Goal: Contribute content

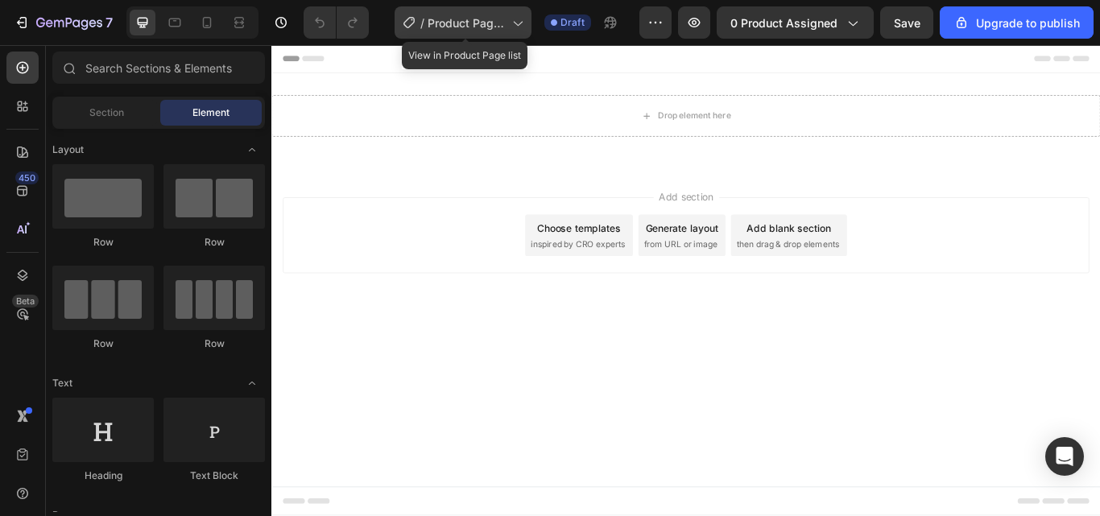
click at [522, 20] on icon at bounding box center [517, 22] width 16 height 16
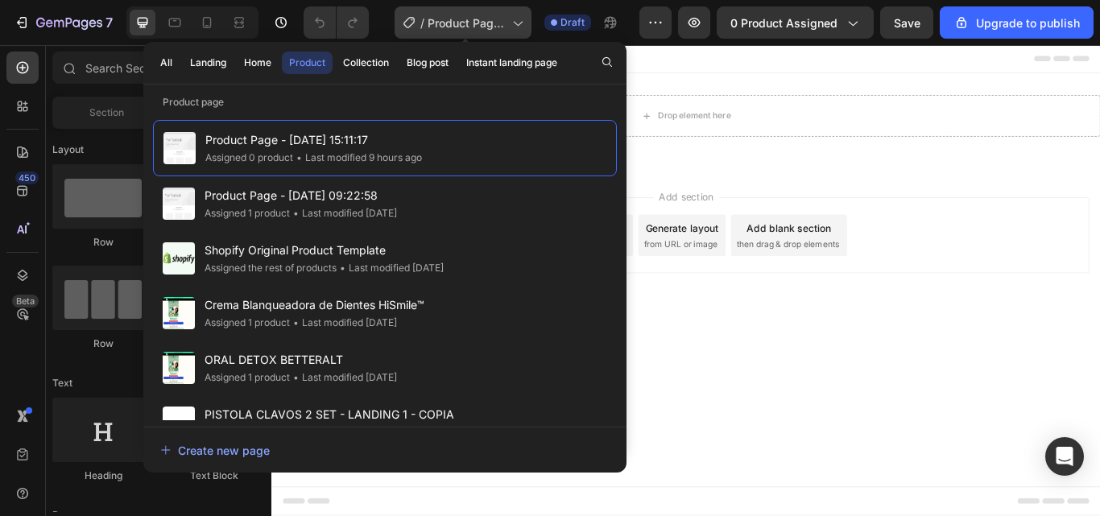
click at [515, 21] on icon at bounding box center [517, 22] width 16 height 16
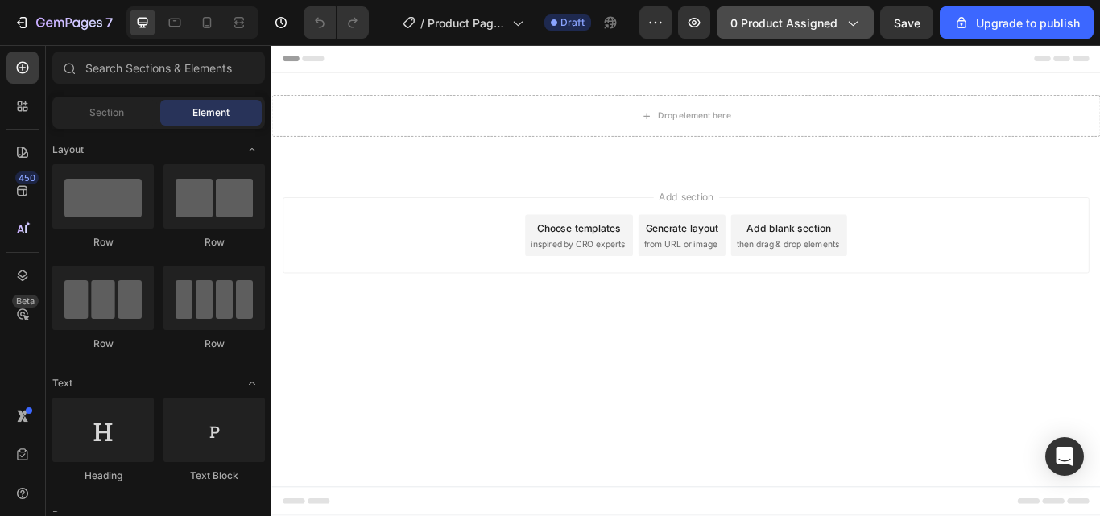
click at [820, 27] on span "0 product assigned" at bounding box center [784, 22] width 107 height 17
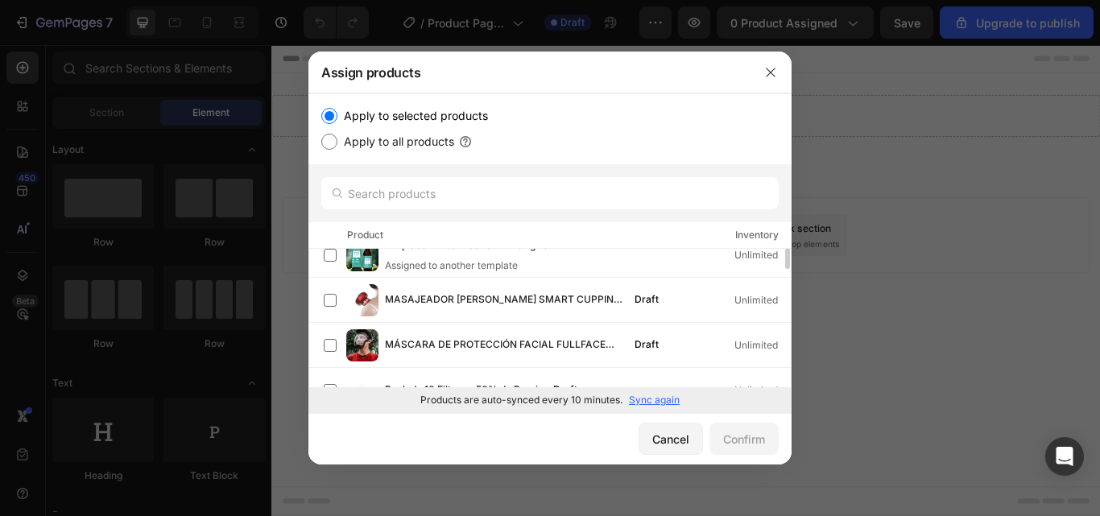
scroll to position [522, 0]
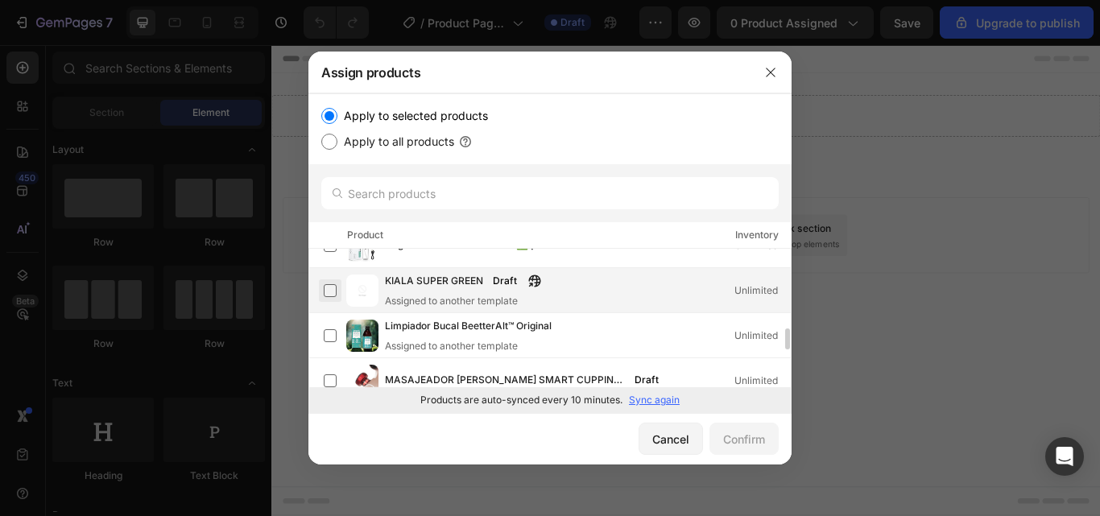
click at [328, 287] on label at bounding box center [330, 290] width 13 height 13
click at [734, 437] on div "Confirm" at bounding box center [744, 439] width 42 height 17
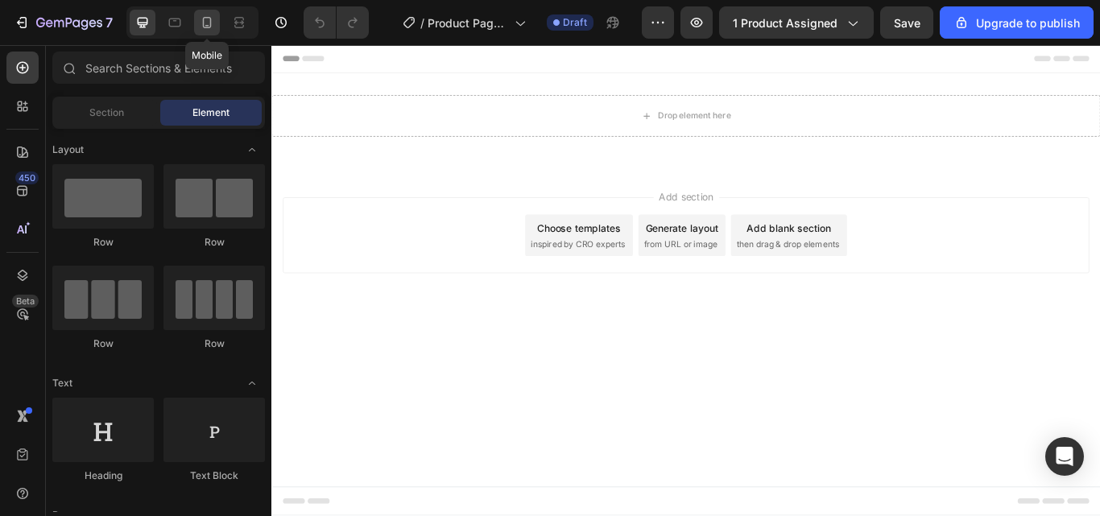
click at [202, 16] on icon at bounding box center [207, 22] width 16 height 16
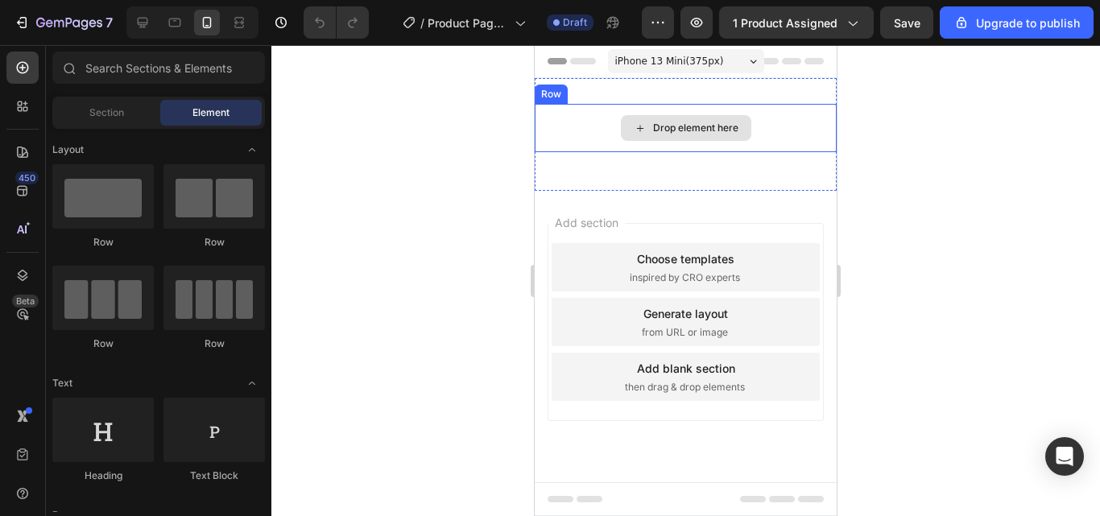
click at [701, 123] on div "Drop element here" at bounding box center [695, 128] width 85 height 13
click at [636, 124] on icon at bounding box center [640, 129] width 13 height 14
click at [640, 126] on icon at bounding box center [640, 129] width 13 height 14
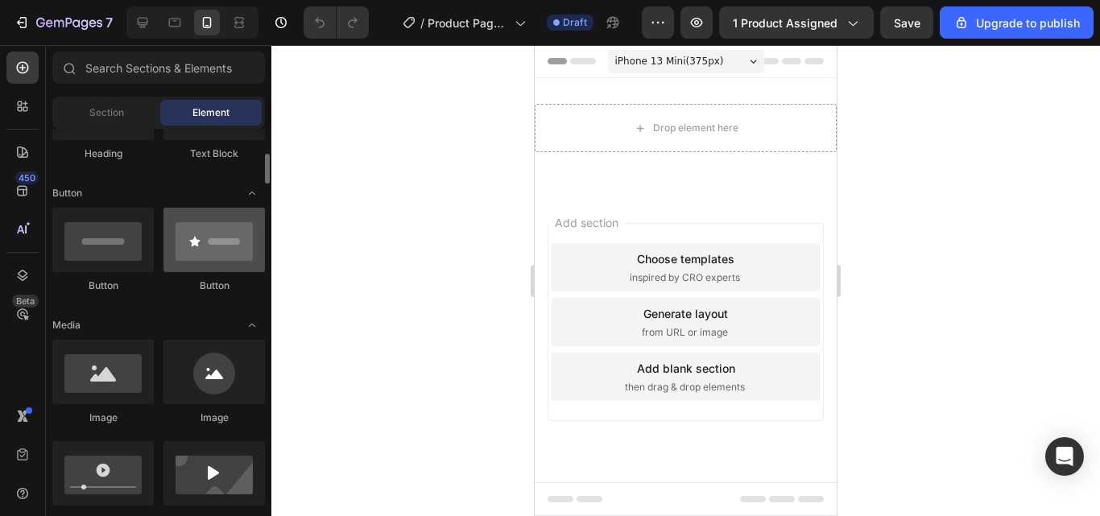
scroll to position [403, 0]
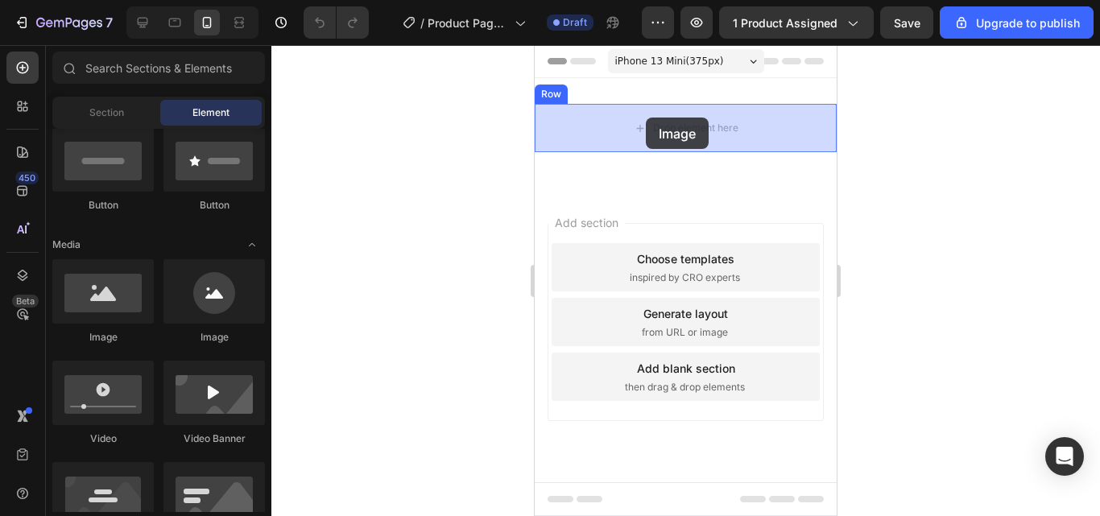
drag, startPoint x: 648, startPoint y: 337, endPoint x: 646, endPoint y: 118, distance: 219.1
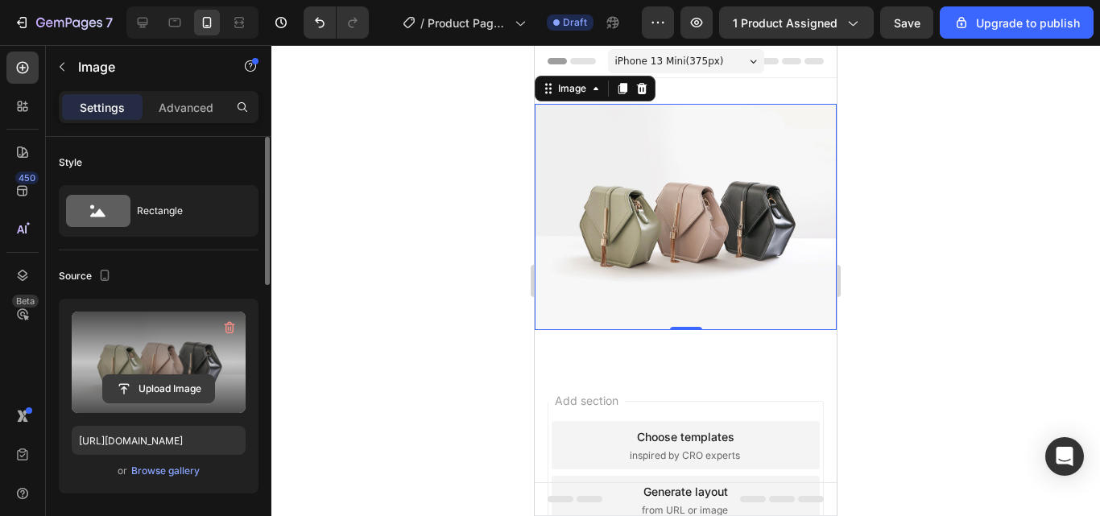
click at [164, 387] on input "file" at bounding box center [158, 388] width 111 height 27
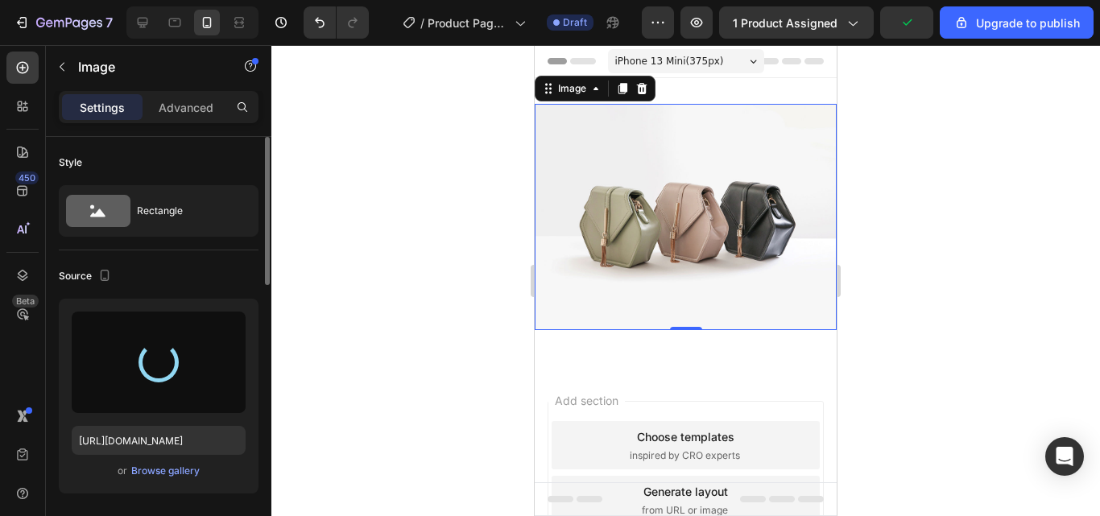
type input "[URL][DOMAIN_NAME]"
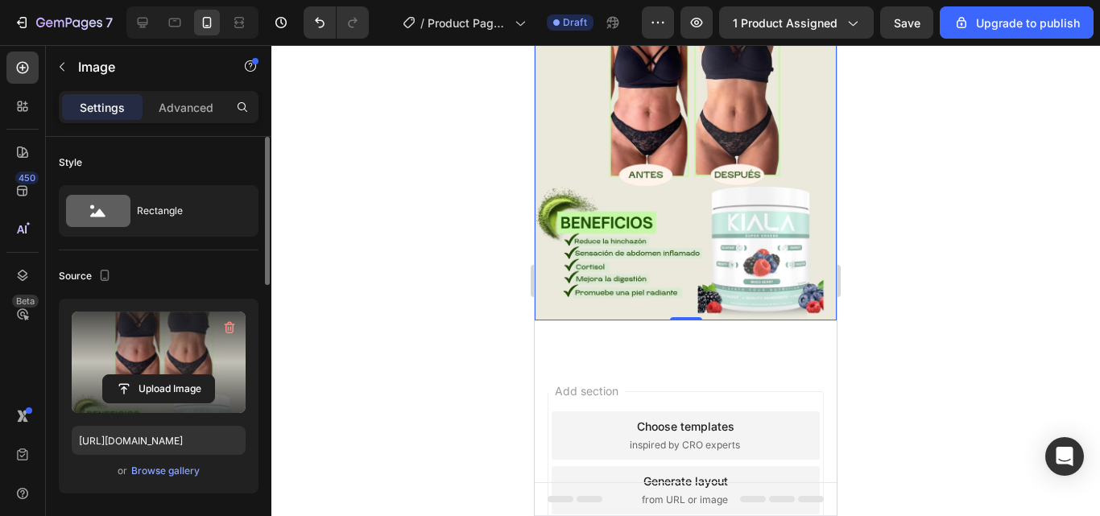
scroll to position [242, 0]
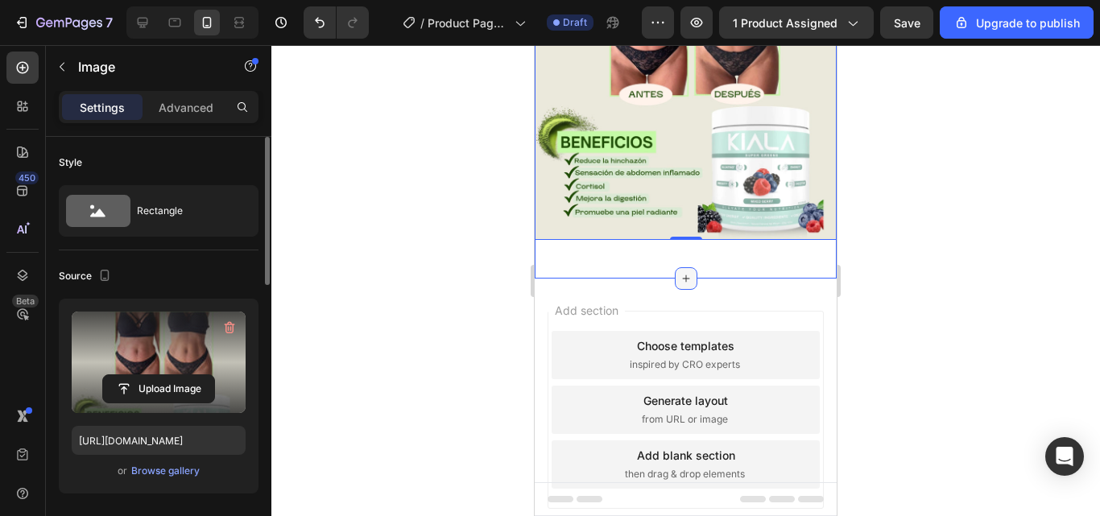
click at [681, 272] on icon at bounding box center [686, 278] width 13 height 13
click at [480, 241] on div at bounding box center [685, 280] width 829 height 471
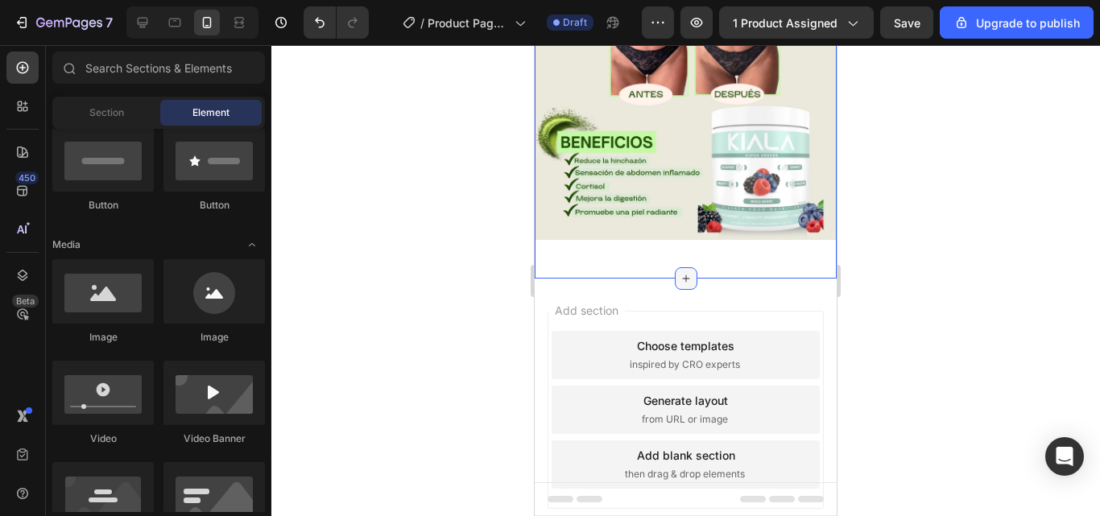
click at [680, 272] on icon at bounding box center [686, 278] width 13 height 13
click at [447, 226] on div at bounding box center [685, 280] width 829 height 471
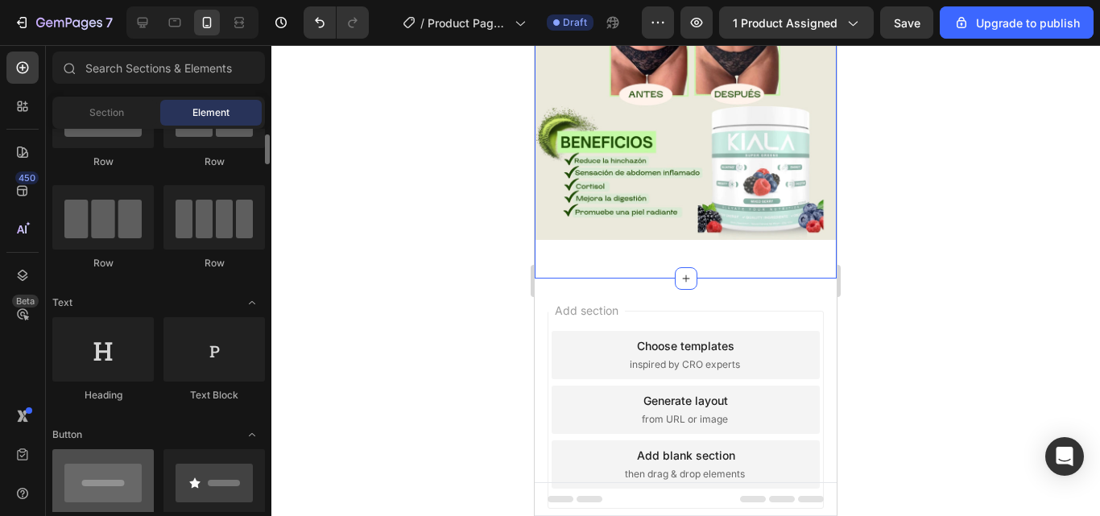
scroll to position [0, 0]
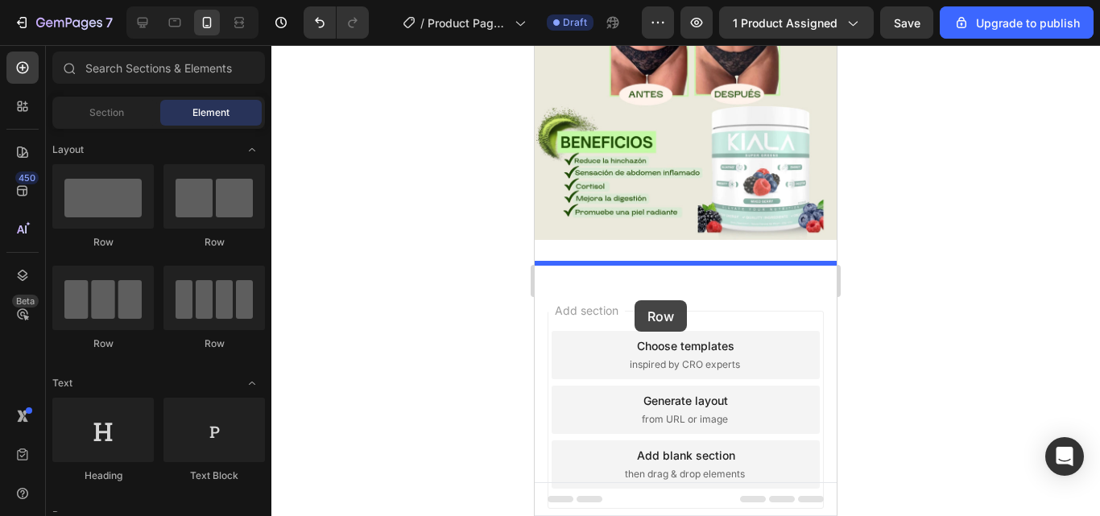
drag, startPoint x: 645, startPoint y: 250, endPoint x: 635, endPoint y: 300, distance: 51.8
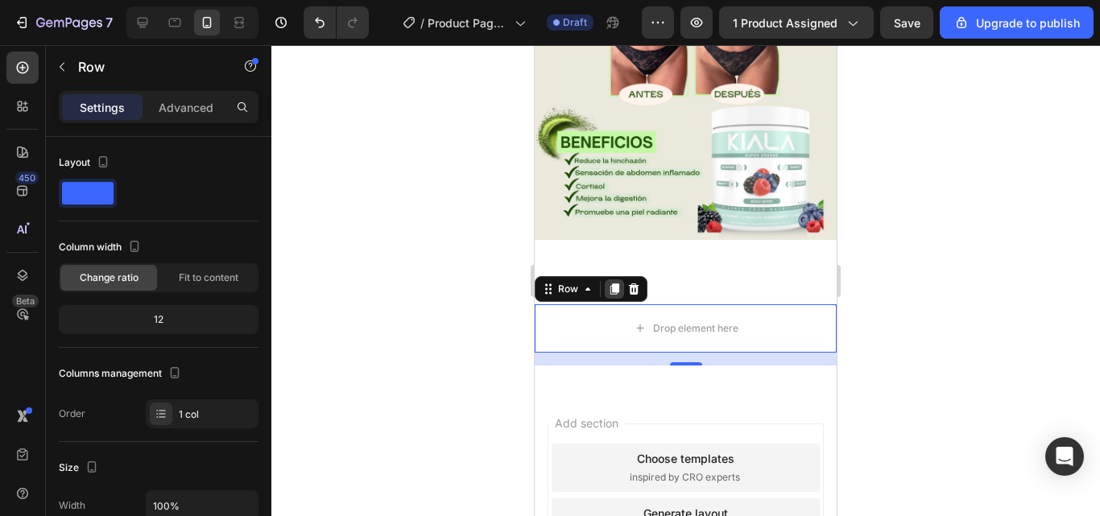
click at [616, 284] on icon at bounding box center [615, 289] width 9 height 11
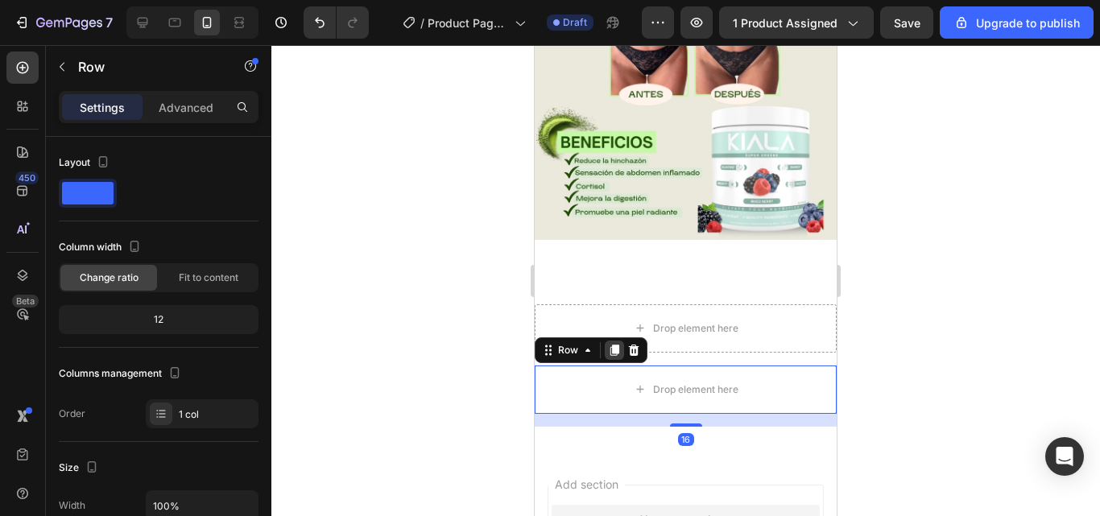
click at [614, 345] on icon at bounding box center [615, 350] width 9 height 11
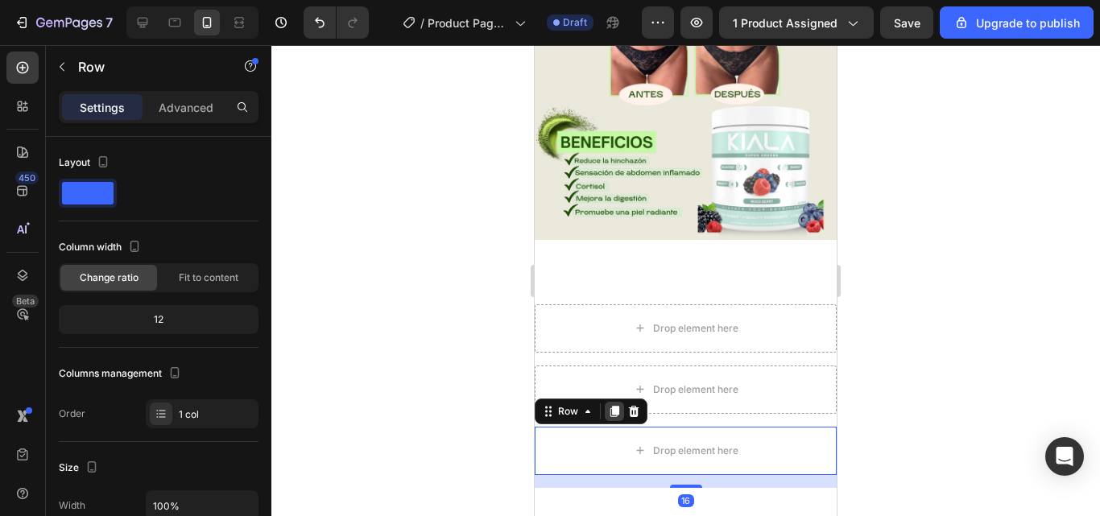
click at [618, 406] on icon at bounding box center [615, 411] width 9 height 11
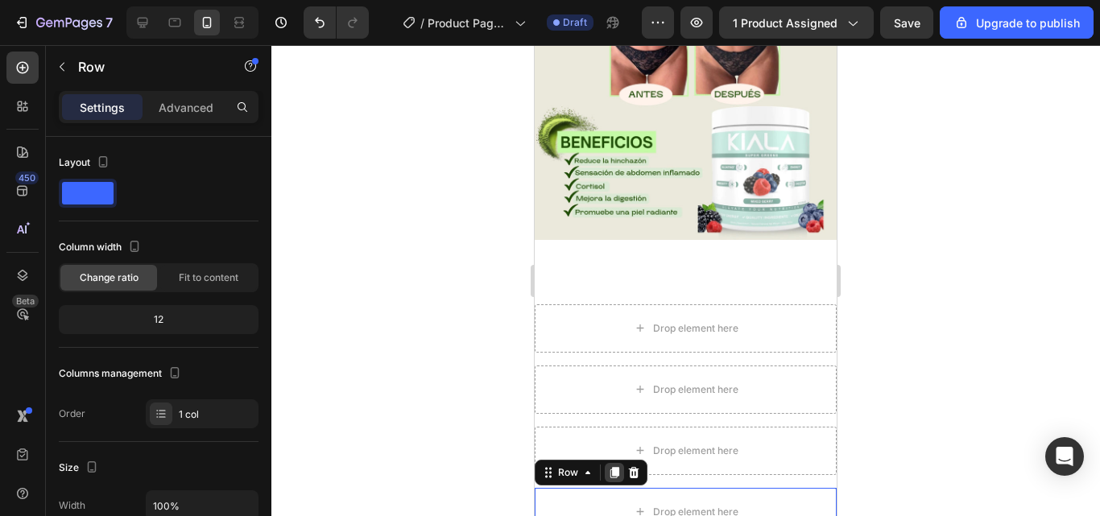
click at [612, 467] on icon at bounding box center [615, 472] width 9 height 11
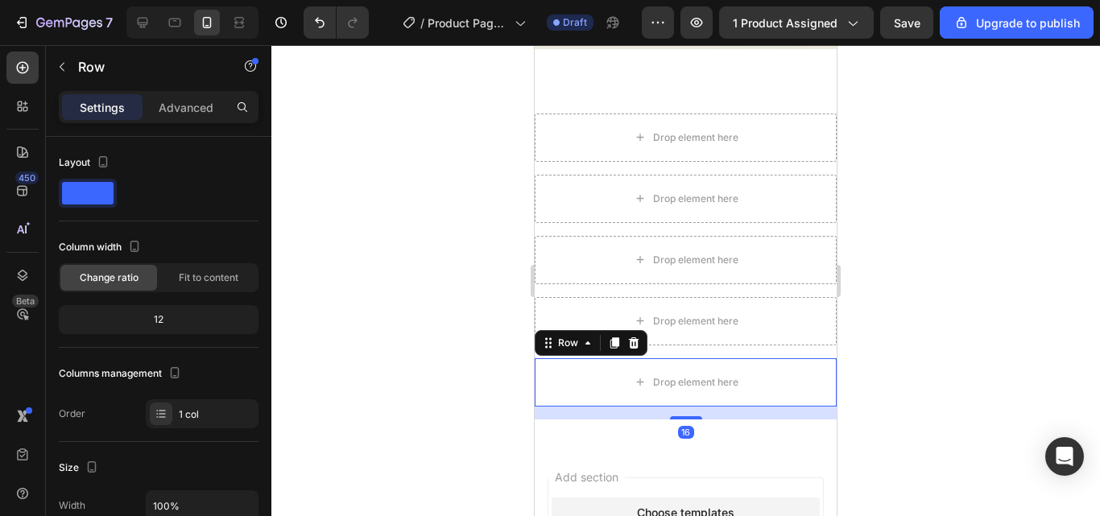
scroll to position [271, 0]
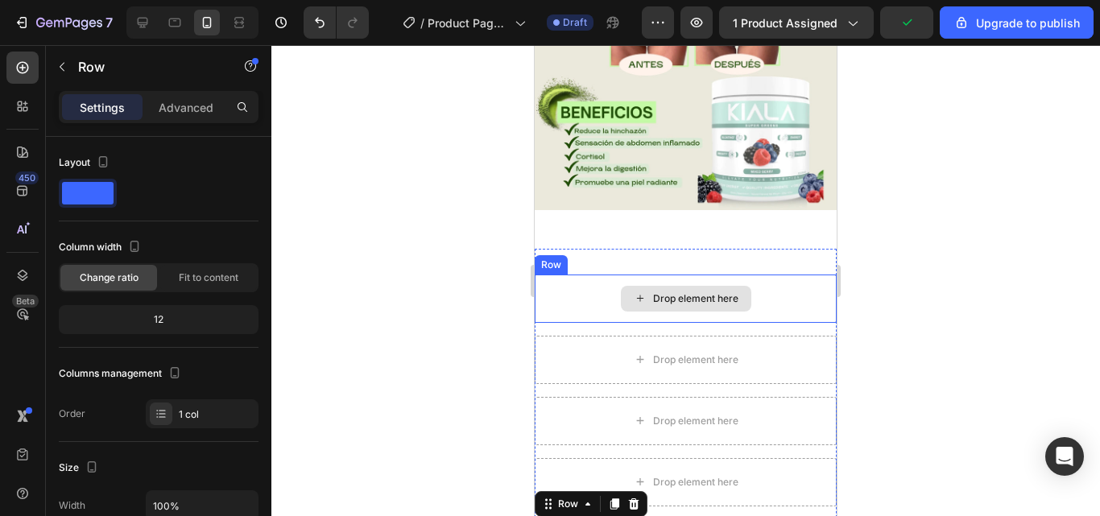
click at [595, 276] on div "Drop element here" at bounding box center [686, 299] width 302 height 48
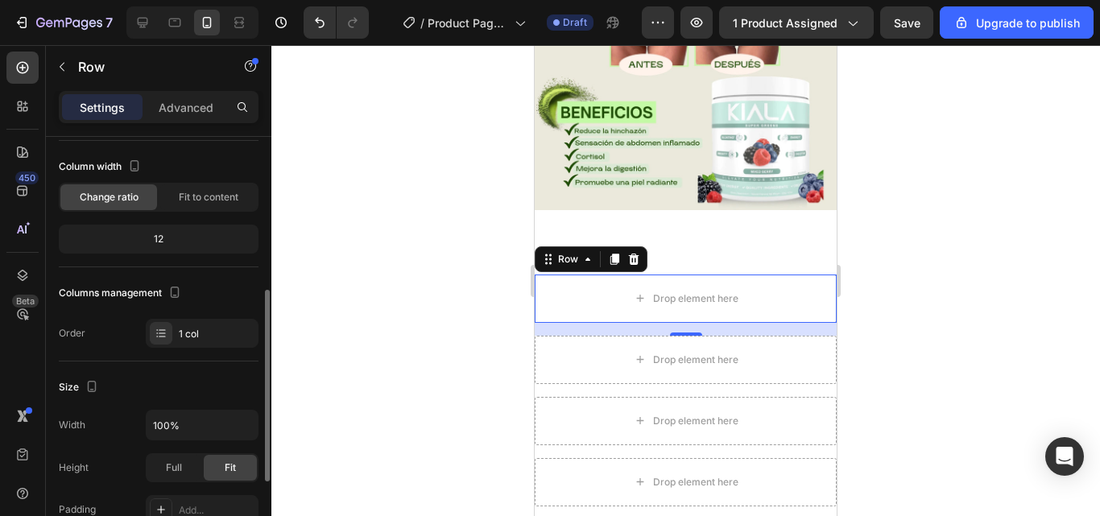
scroll to position [0, 0]
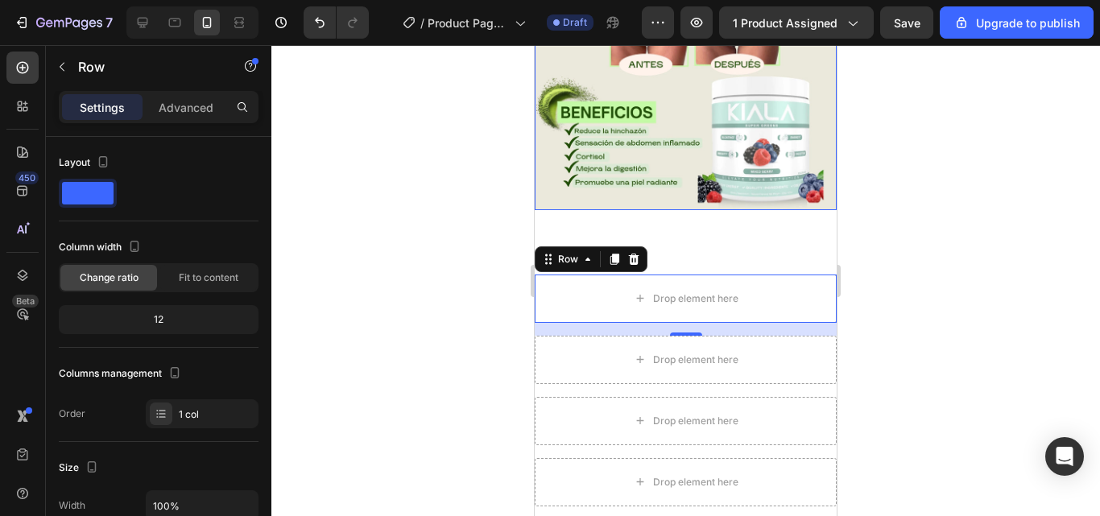
click at [672, 106] on img at bounding box center [686, 21] width 302 height 378
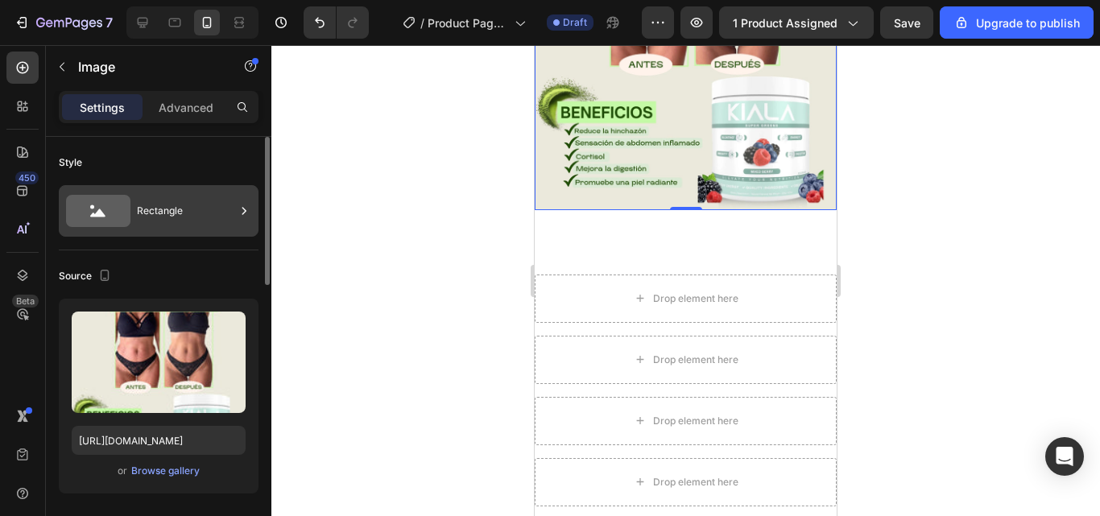
click at [242, 208] on icon at bounding box center [244, 210] width 4 height 7
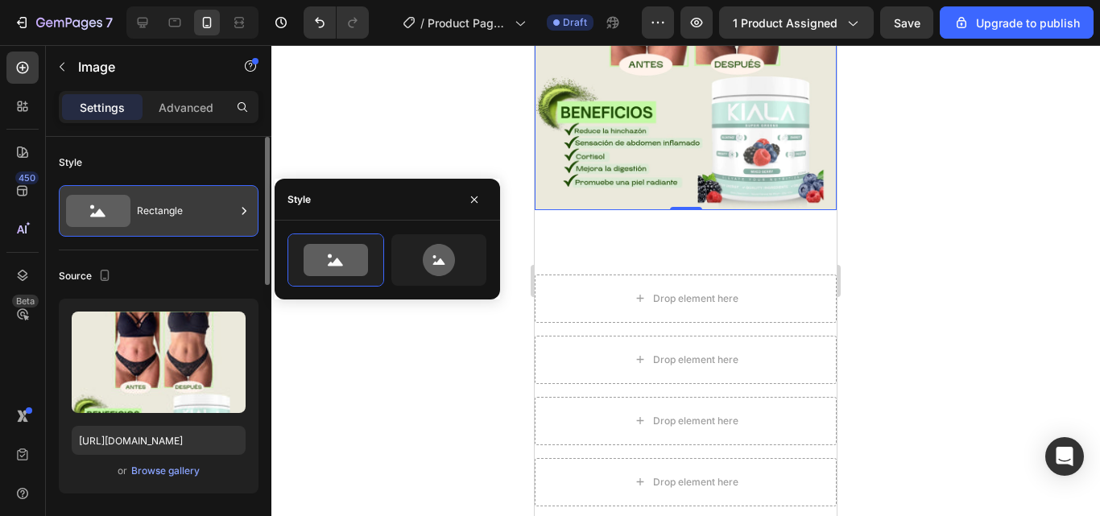
click at [242, 208] on icon at bounding box center [244, 210] width 4 height 7
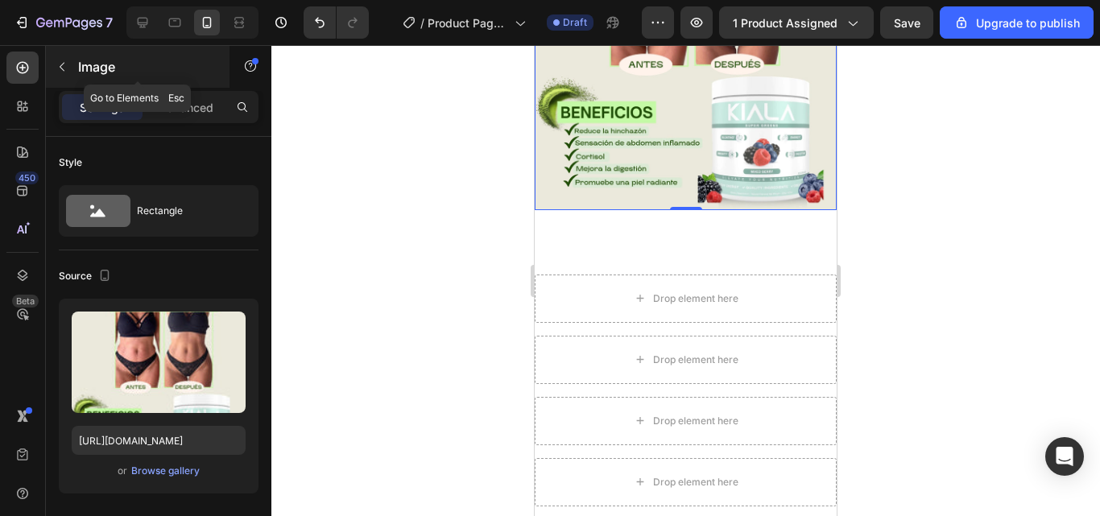
click at [62, 64] on icon "button" at bounding box center [62, 66] width 13 height 13
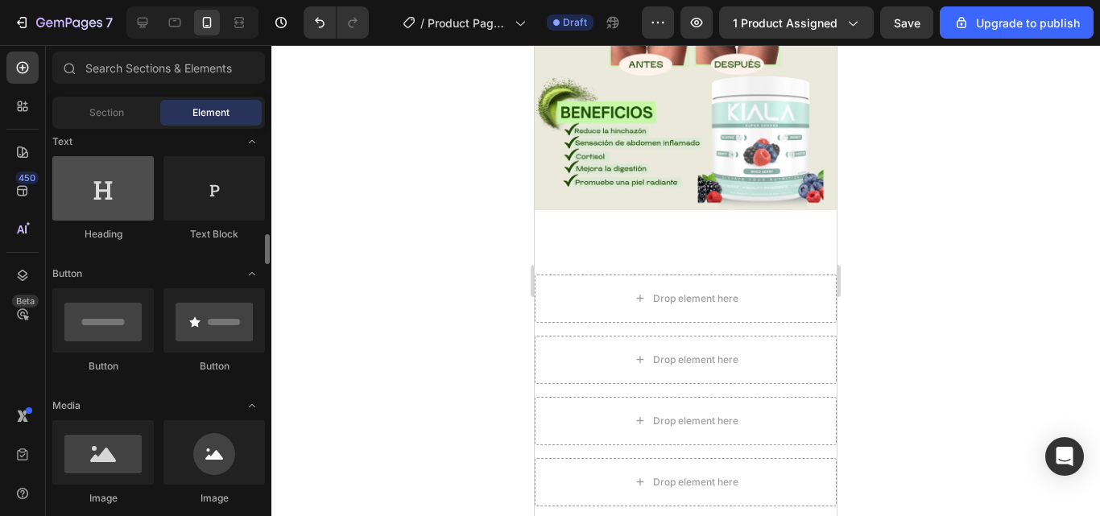
scroll to position [322, 0]
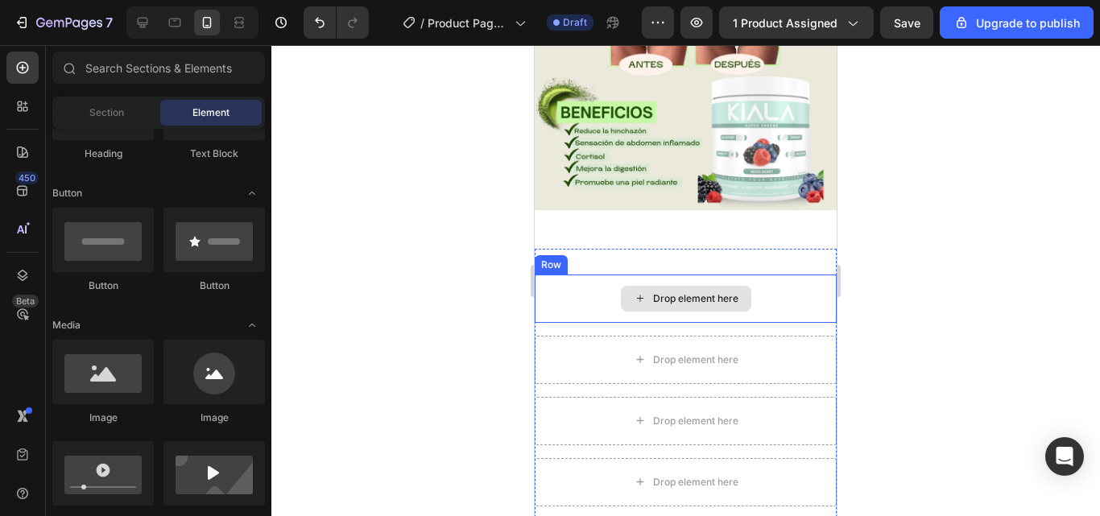
click at [567, 275] on div "Drop element here" at bounding box center [686, 299] width 302 height 48
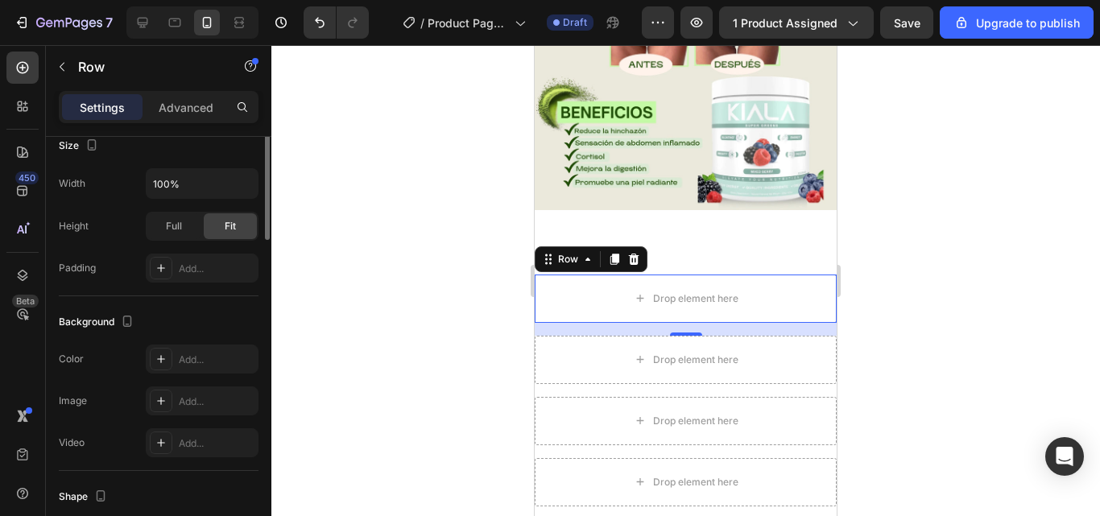
scroll to position [81, 0]
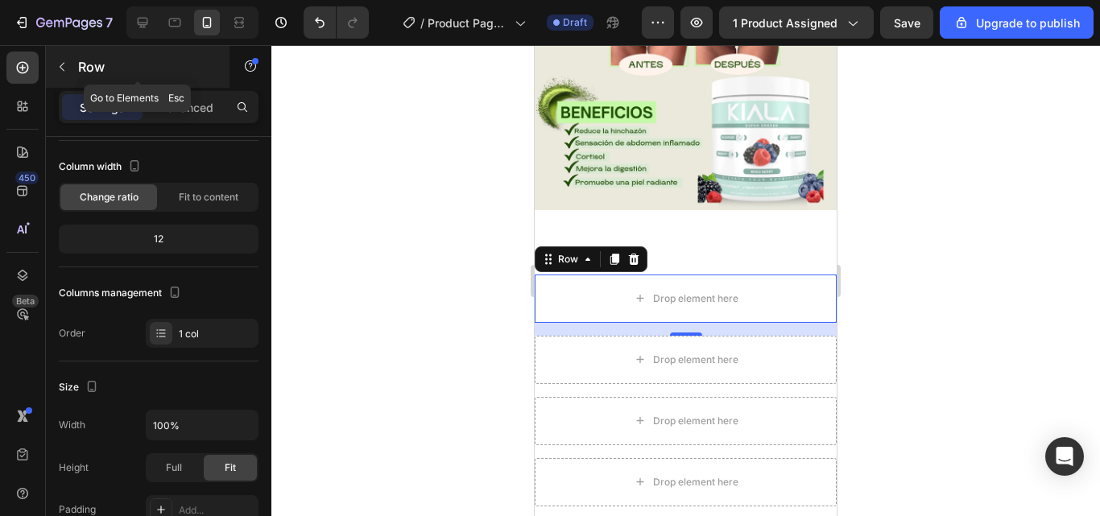
click at [64, 66] on icon "button" at bounding box center [62, 66] width 13 height 13
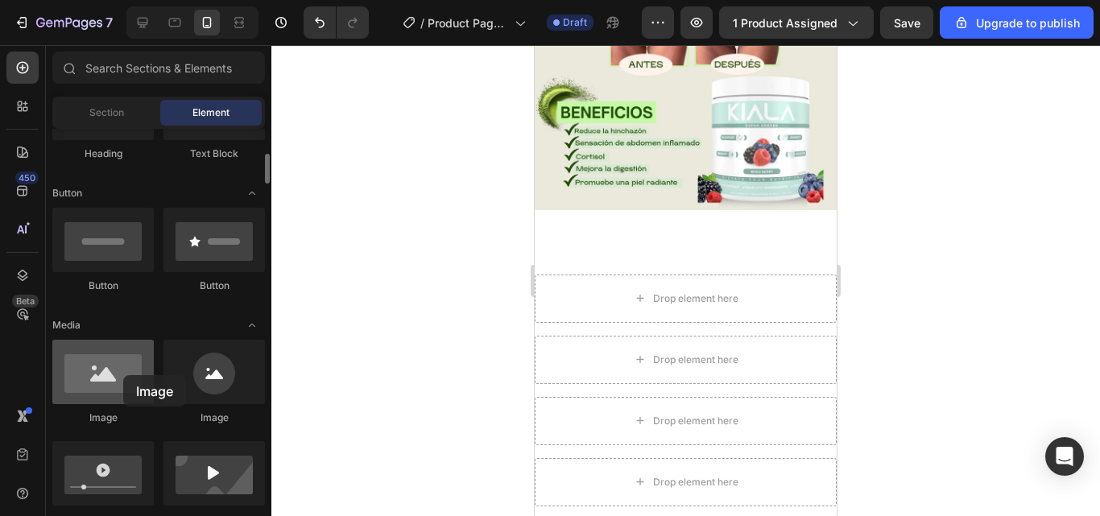
click at [123, 375] on div at bounding box center [102, 372] width 101 height 64
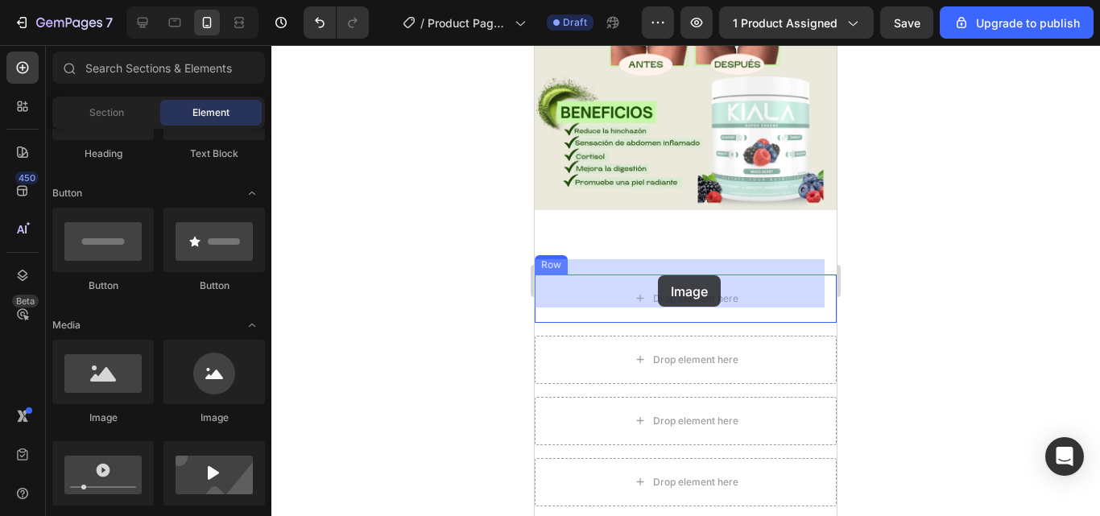
drag, startPoint x: 657, startPoint y: 419, endPoint x: 658, endPoint y: 275, distance: 143.4
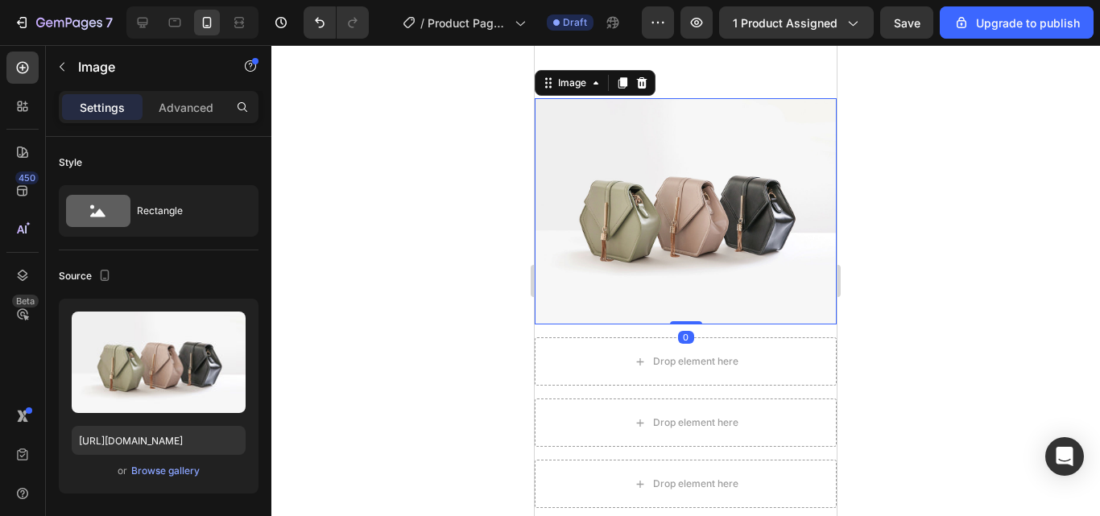
scroll to position [594, 0]
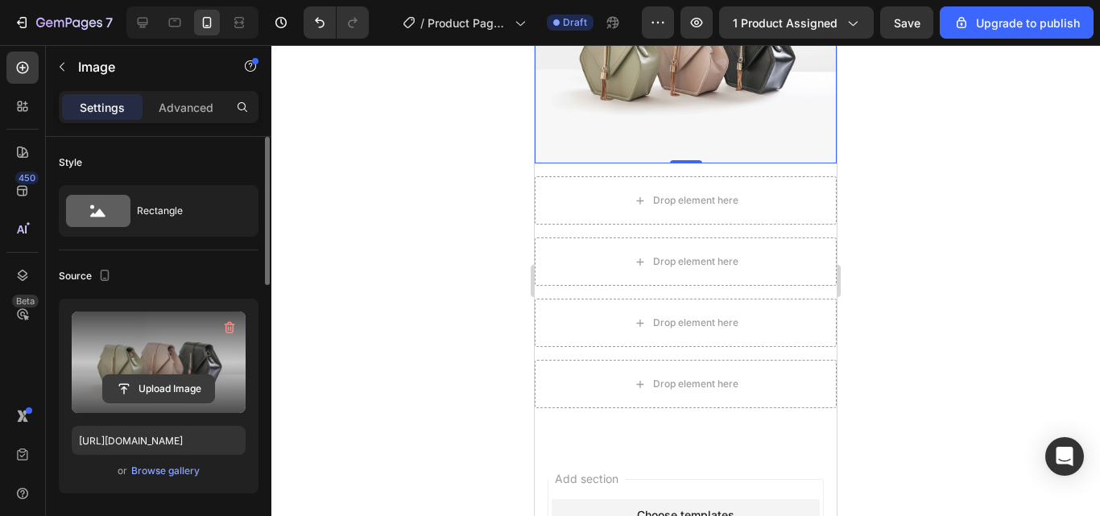
click at [159, 387] on input "file" at bounding box center [158, 388] width 111 height 27
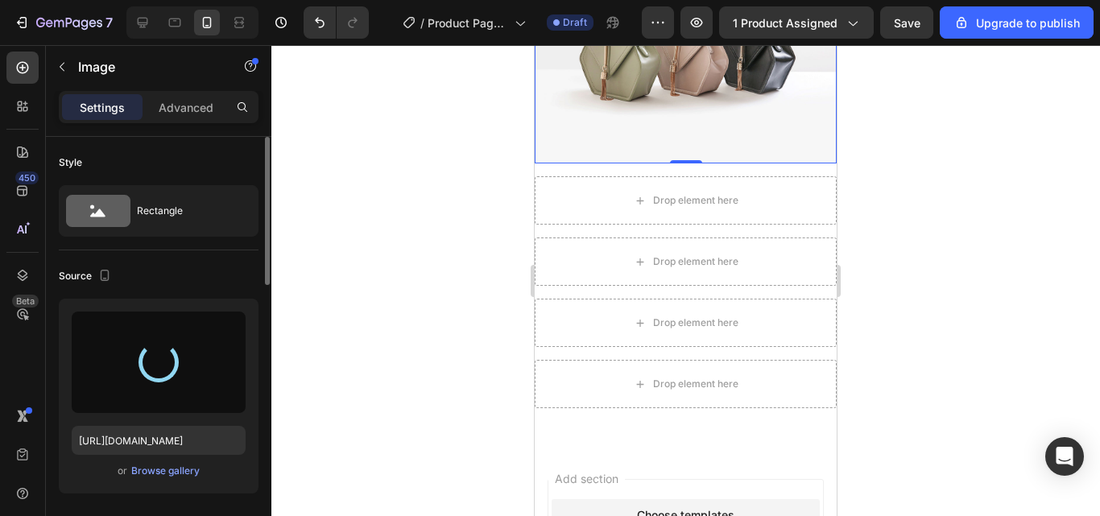
type input "[URL][DOMAIN_NAME]"
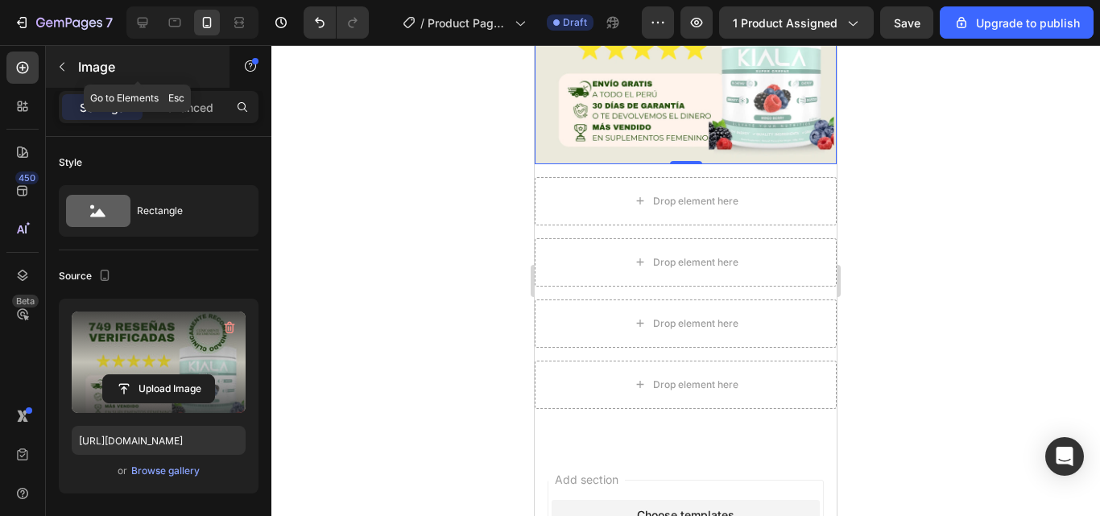
click at [68, 69] on icon "button" at bounding box center [62, 66] width 13 height 13
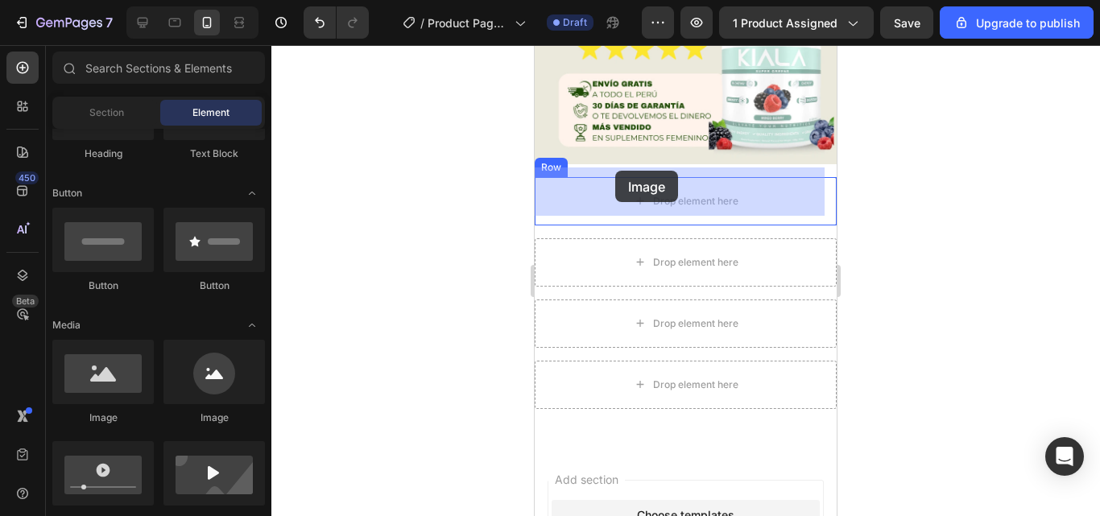
drag, startPoint x: 645, startPoint y: 424, endPoint x: 615, endPoint y: 171, distance: 254.7
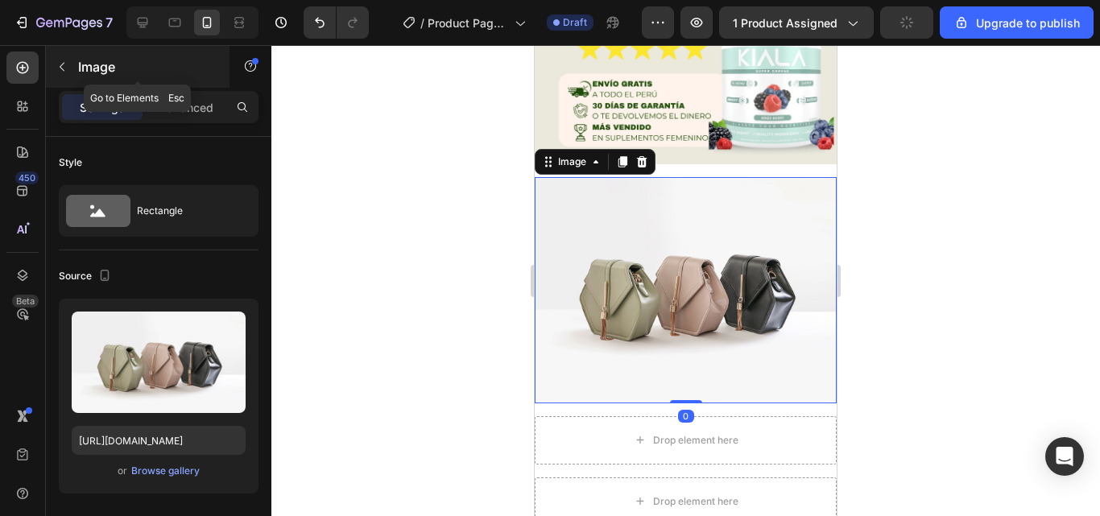
click at [62, 66] on icon "button" at bounding box center [62, 66] width 13 height 13
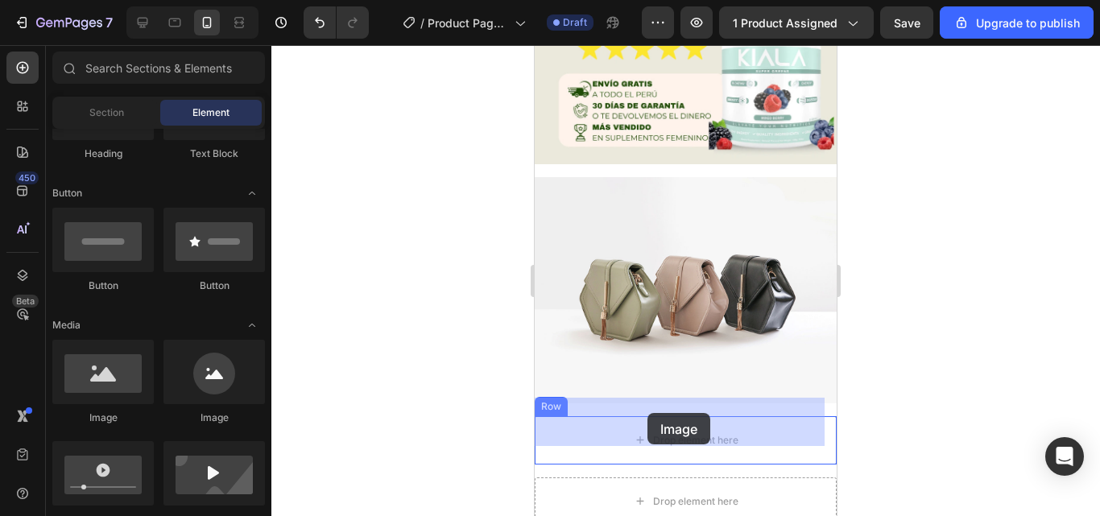
drag, startPoint x: 635, startPoint y: 410, endPoint x: 648, endPoint y: 413, distance: 13.3
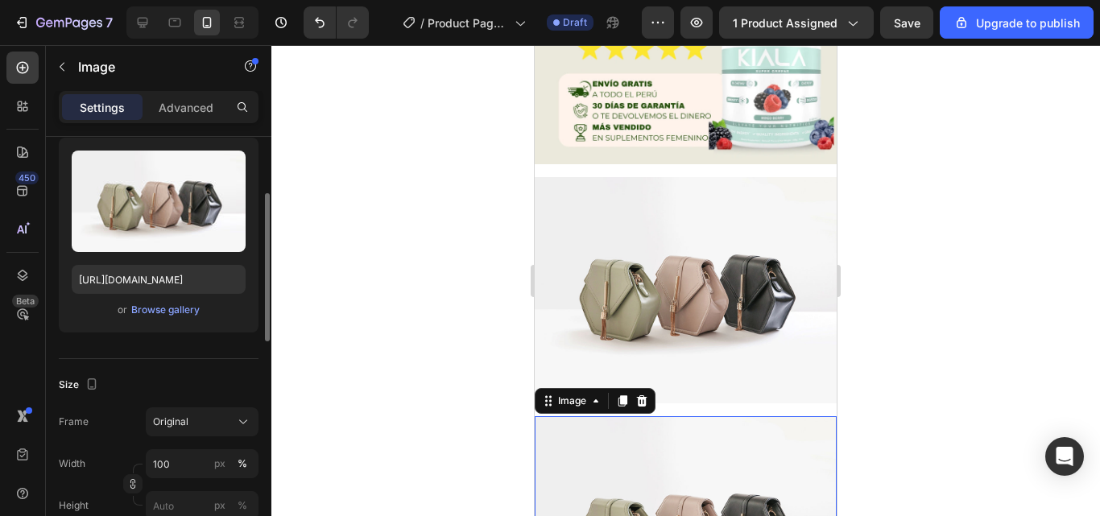
scroll to position [0, 0]
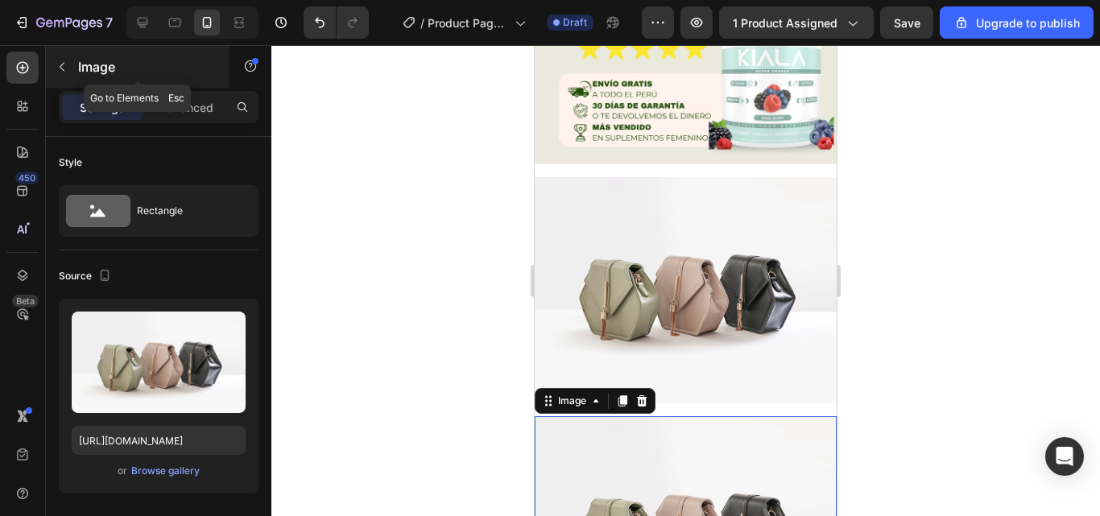
click at [56, 66] on icon "button" at bounding box center [62, 66] width 13 height 13
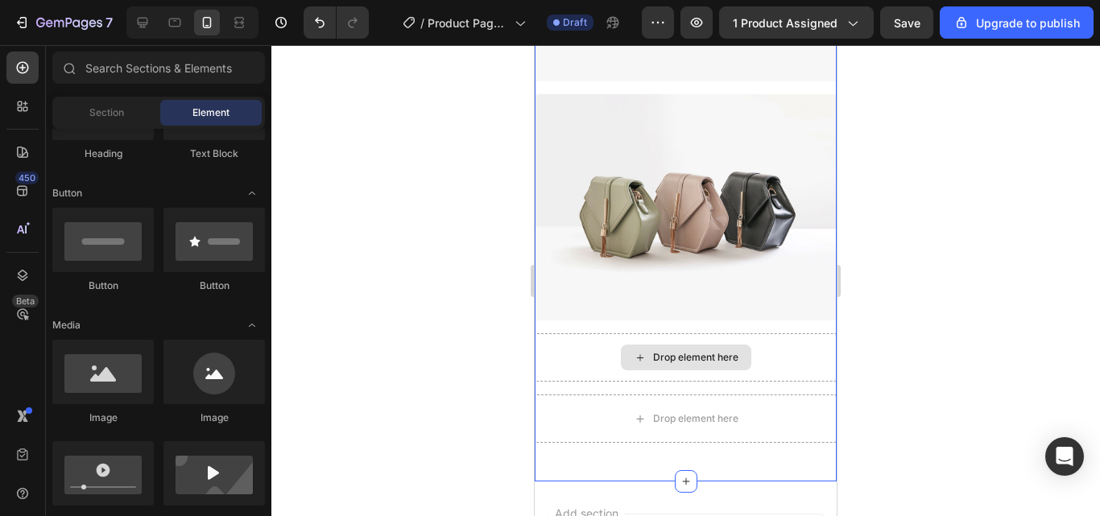
scroll to position [996, 0]
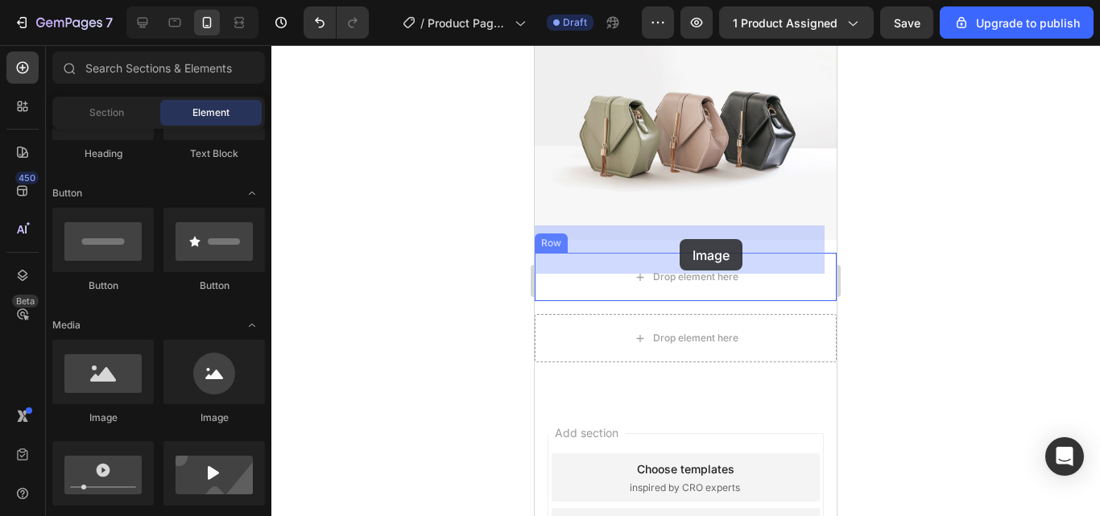
drag, startPoint x: 632, startPoint y: 422, endPoint x: 680, endPoint y: 239, distance: 189.1
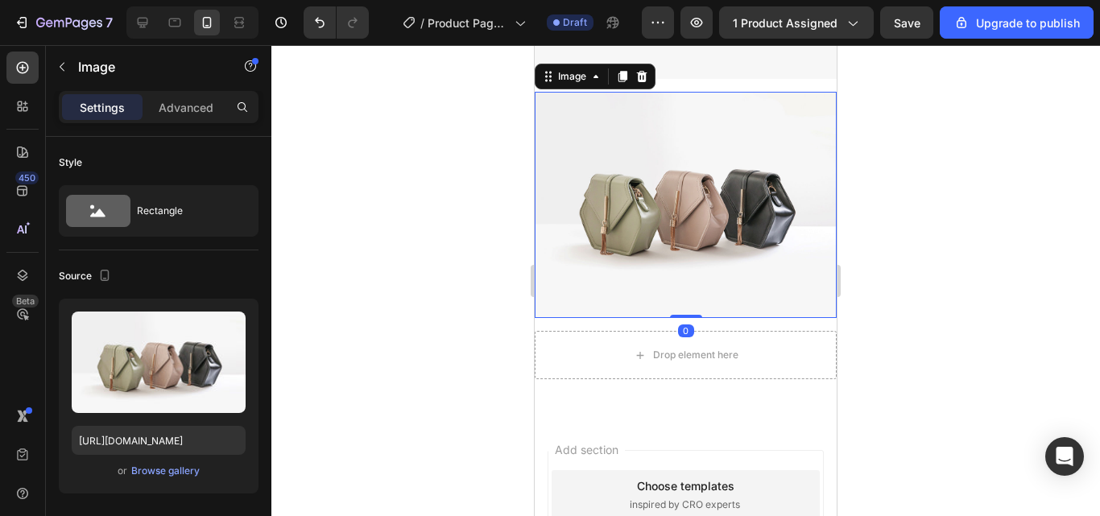
scroll to position [1238, 0]
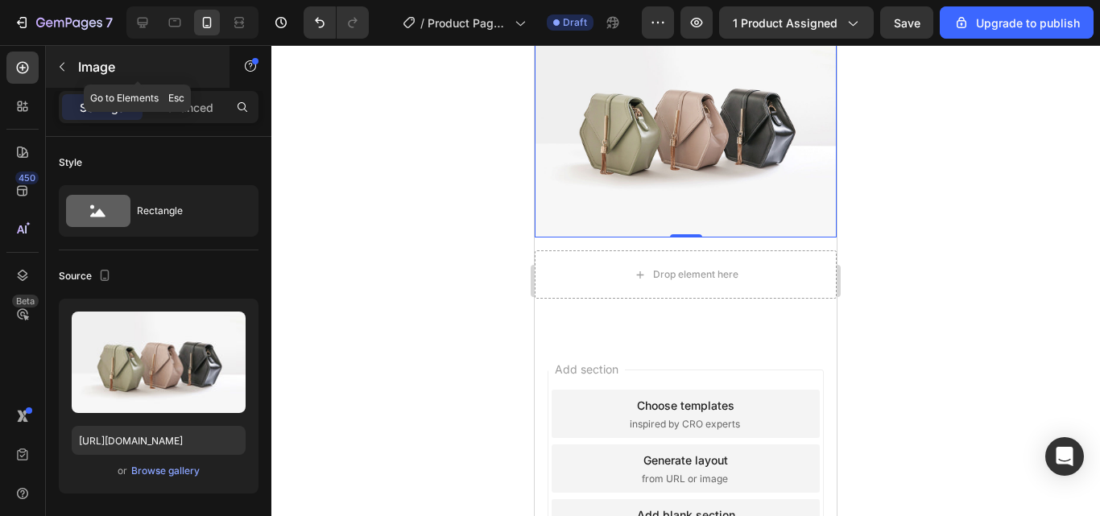
click at [57, 64] on icon "button" at bounding box center [62, 66] width 13 height 13
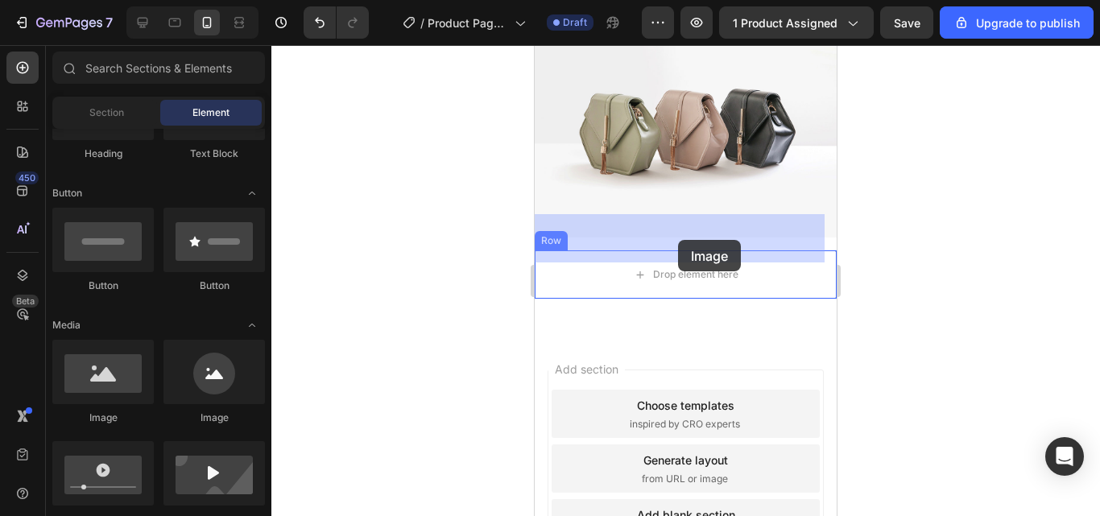
drag, startPoint x: 634, startPoint y: 425, endPoint x: 678, endPoint y: 240, distance: 190.5
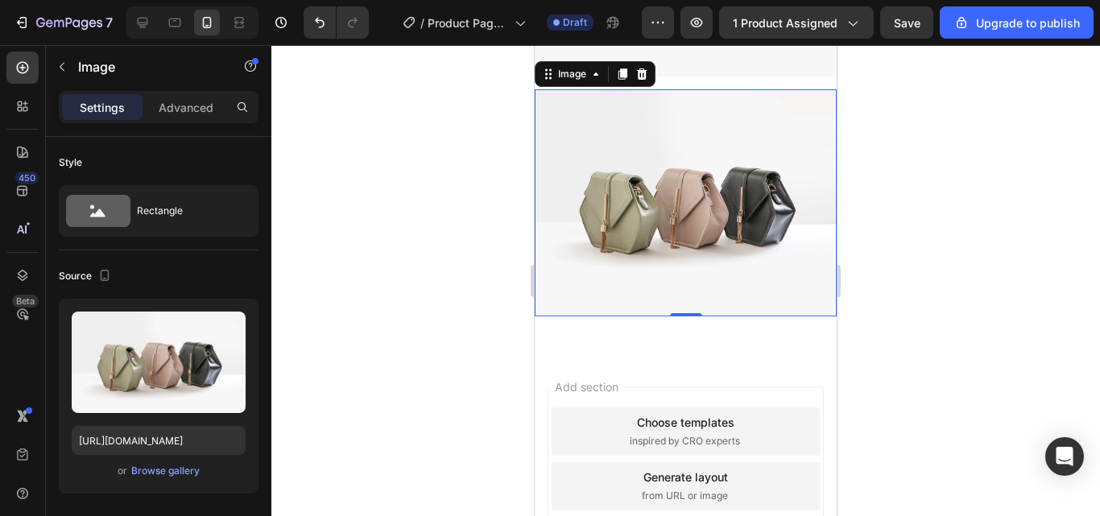
scroll to position [1480, 0]
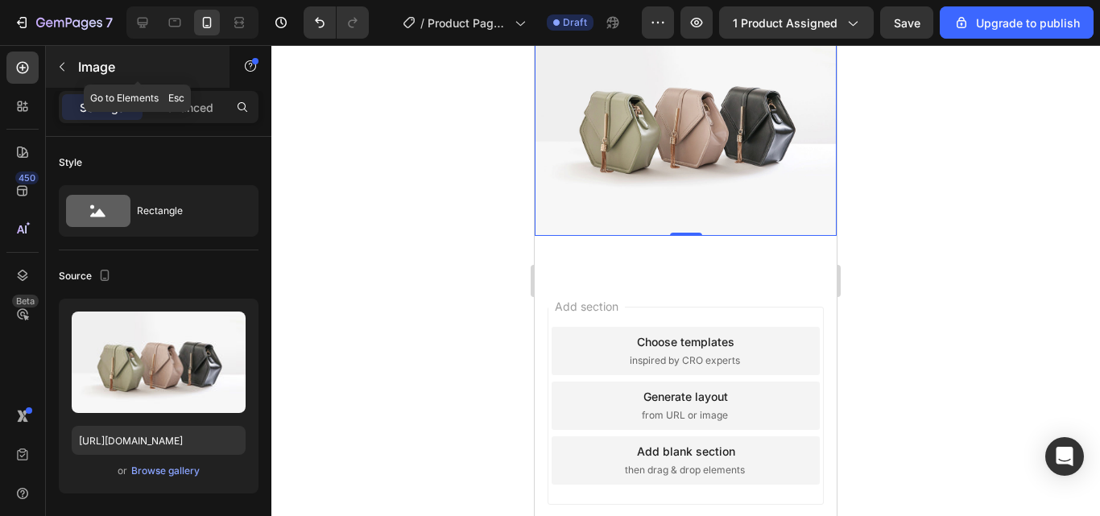
click at [63, 70] on icon "button" at bounding box center [62, 67] width 5 height 9
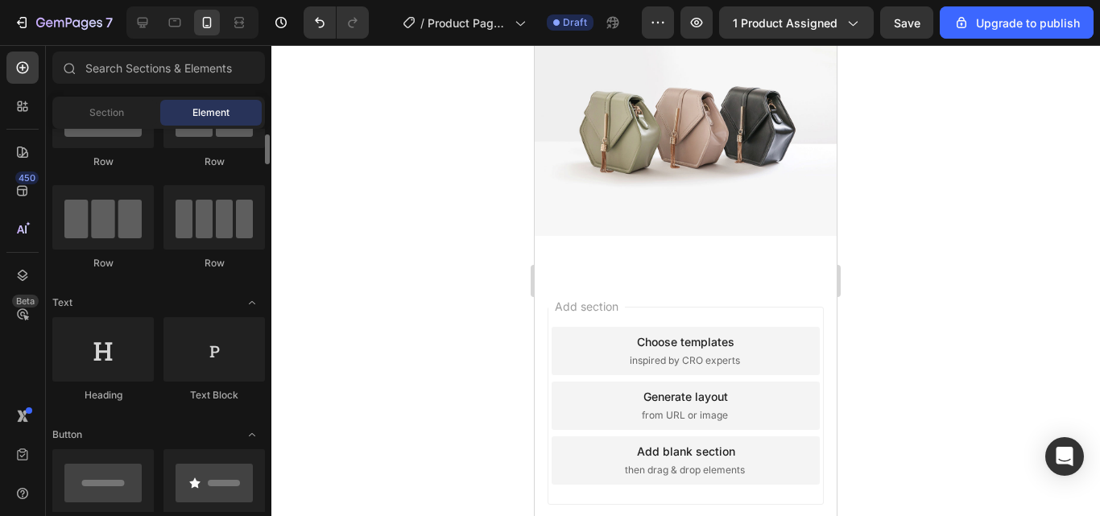
scroll to position [0, 0]
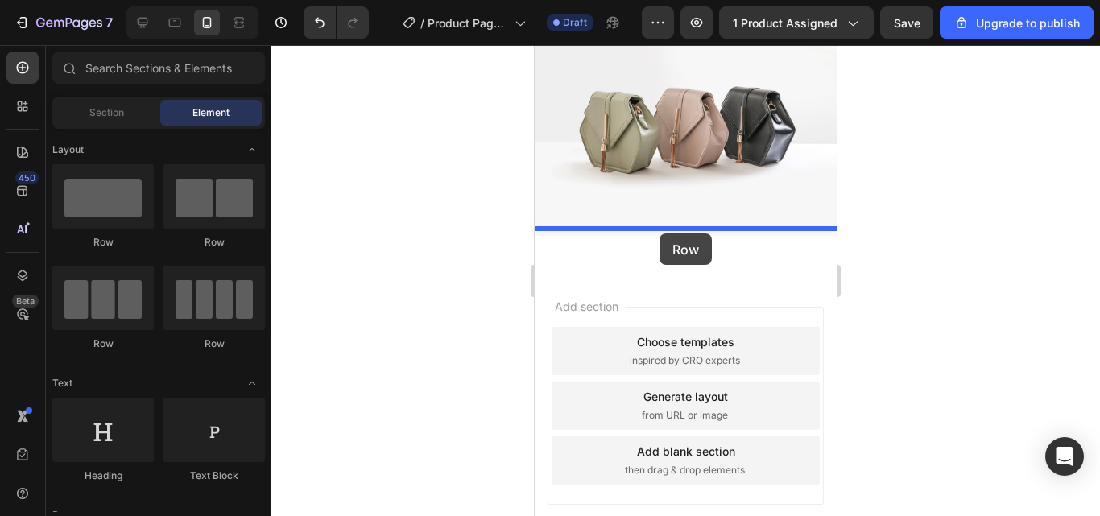
drag, startPoint x: 649, startPoint y: 258, endPoint x: 660, endPoint y: 234, distance: 26.3
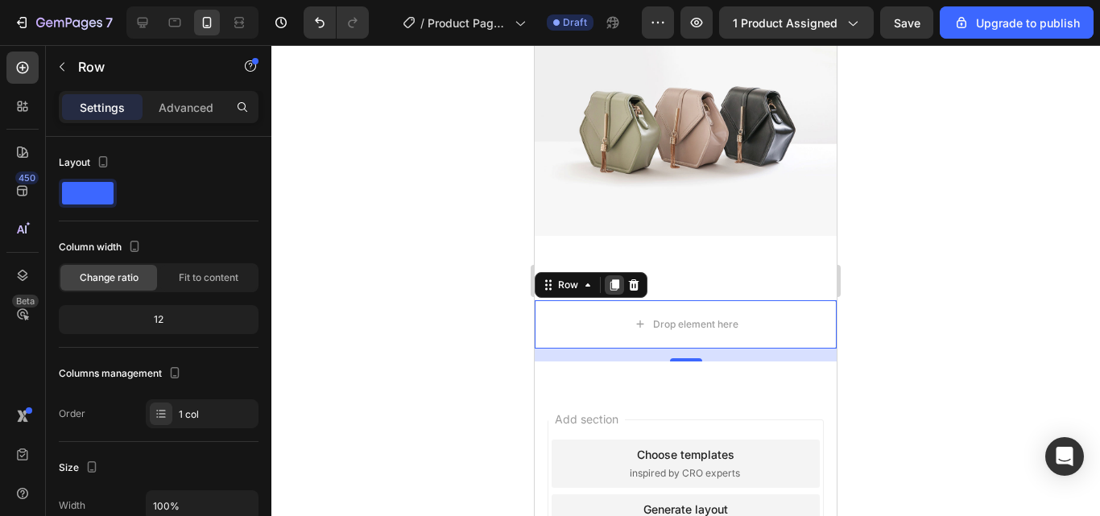
click at [611, 279] on icon at bounding box center [614, 285] width 13 height 13
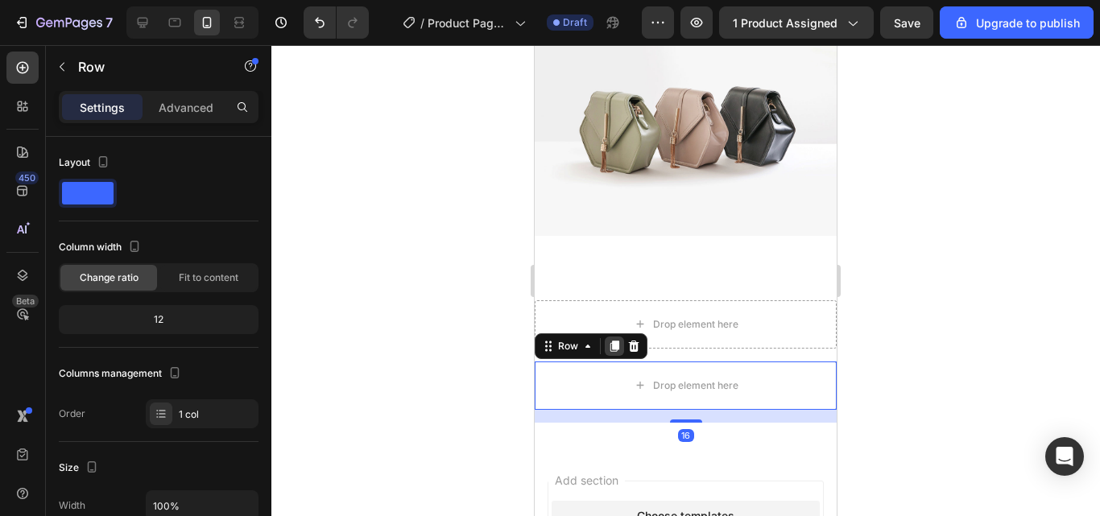
click at [617, 341] on icon at bounding box center [615, 346] width 9 height 11
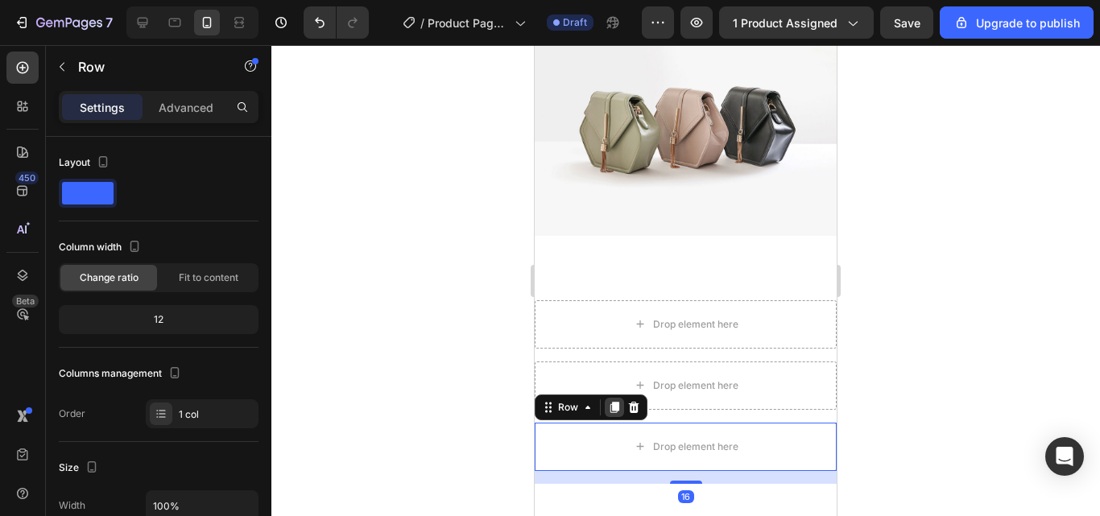
click at [615, 402] on icon at bounding box center [615, 407] width 9 height 11
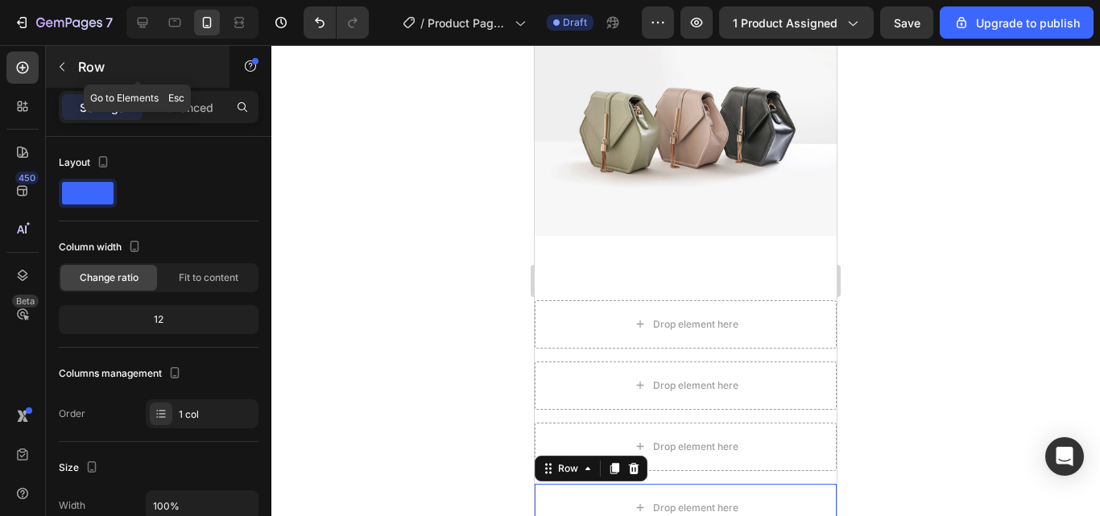
click at [60, 64] on icon "button" at bounding box center [62, 66] width 13 height 13
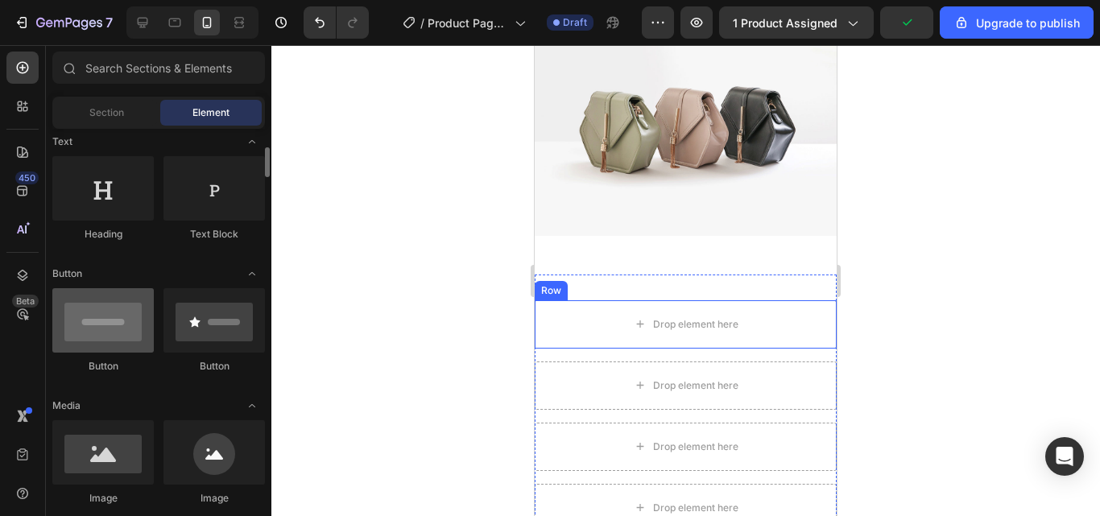
scroll to position [322, 0]
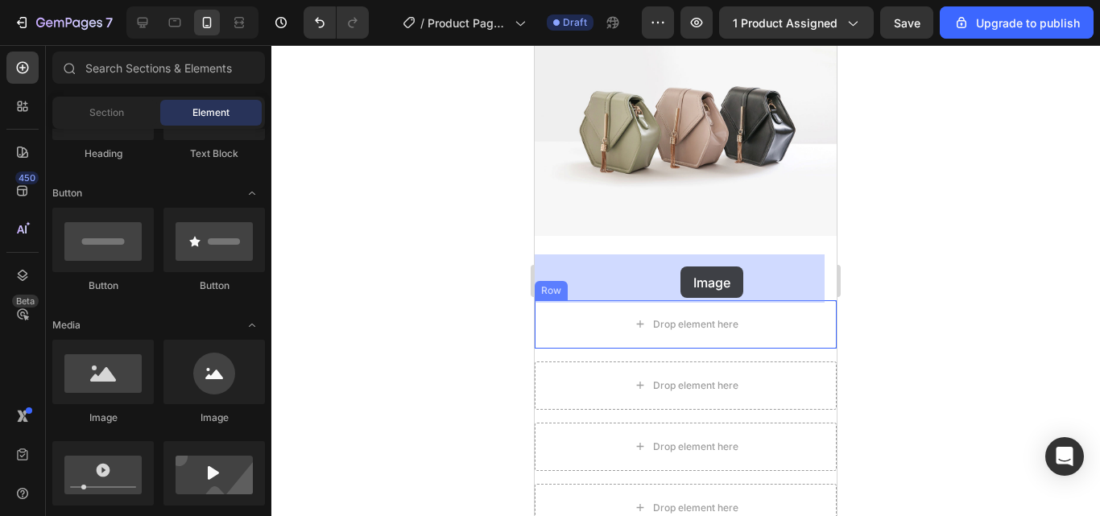
drag, startPoint x: 661, startPoint y: 417, endPoint x: 1052, endPoint y: 350, distance: 397.2
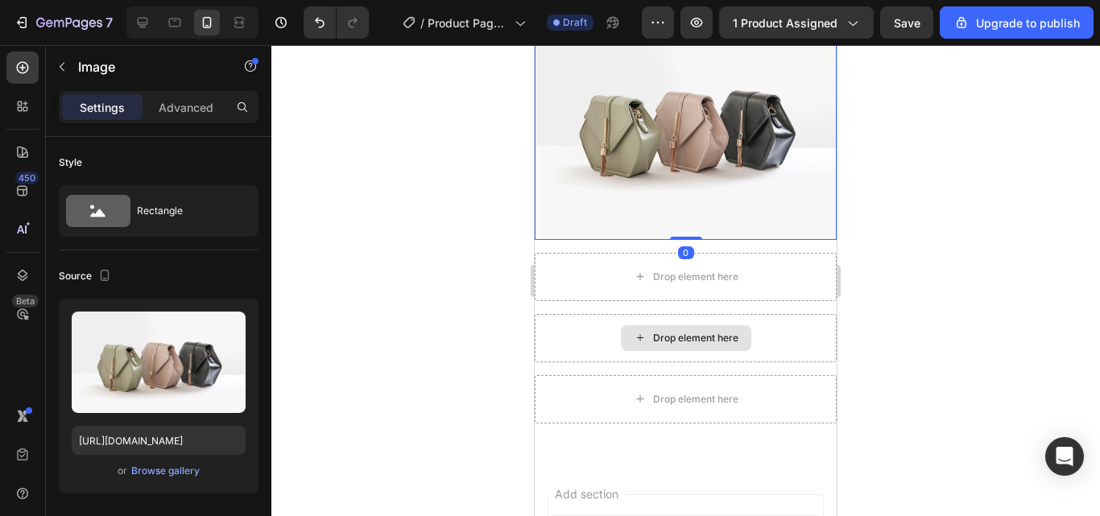
scroll to position [1802, 0]
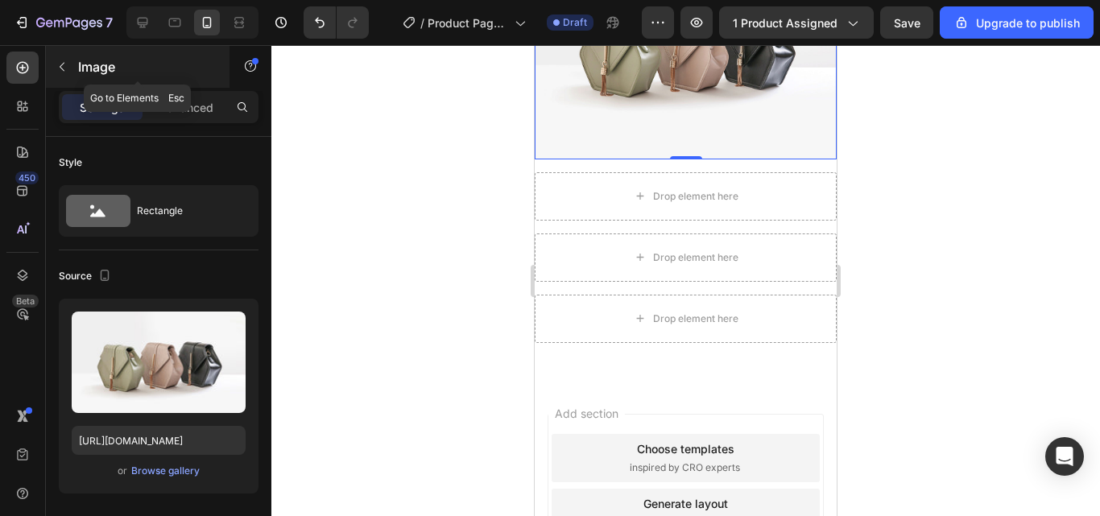
click at [67, 65] on icon "button" at bounding box center [62, 66] width 13 height 13
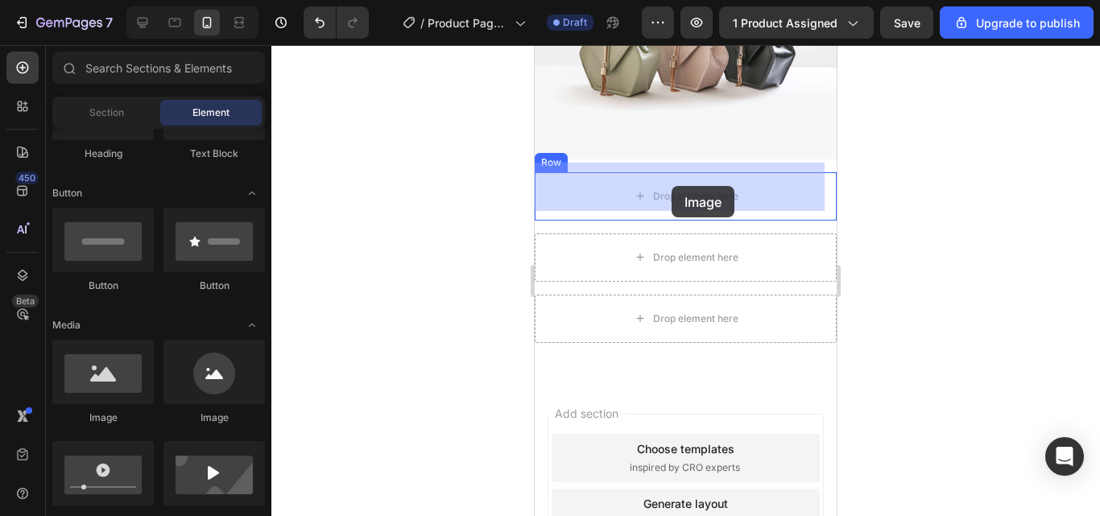
drag, startPoint x: 658, startPoint y: 439, endPoint x: 672, endPoint y: 186, distance: 253.3
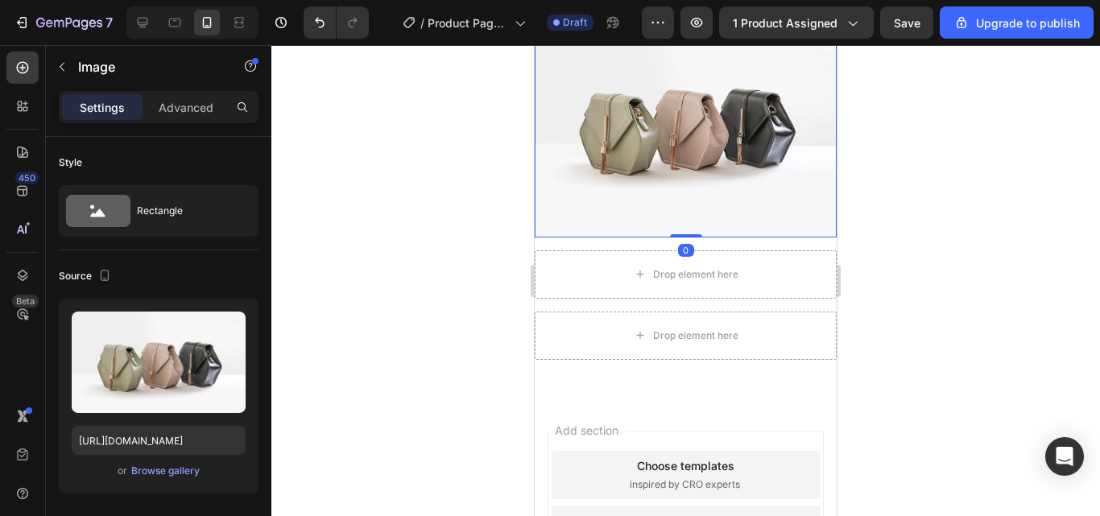
scroll to position [2044, 0]
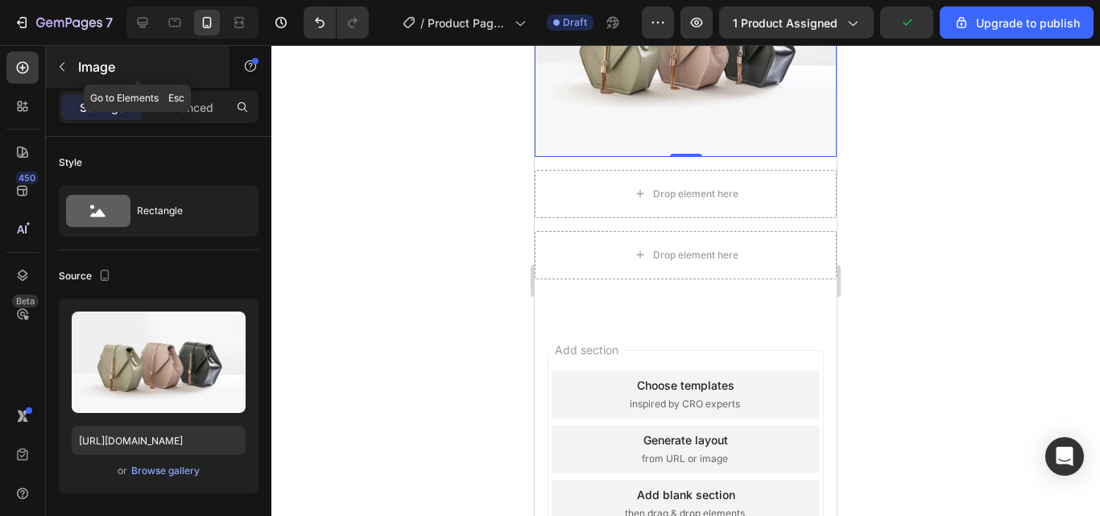
click at [69, 69] on button "button" at bounding box center [62, 67] width 26 height 26
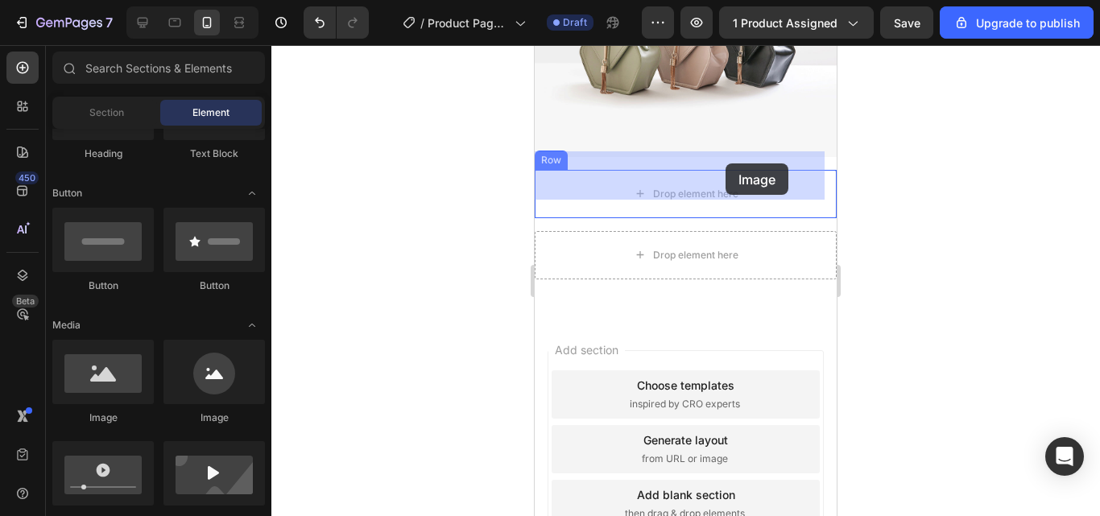
drag, startPoint x: 713, startPoint y: 409, endPoint x: 726, endPoint y: 164, distance: 246.0
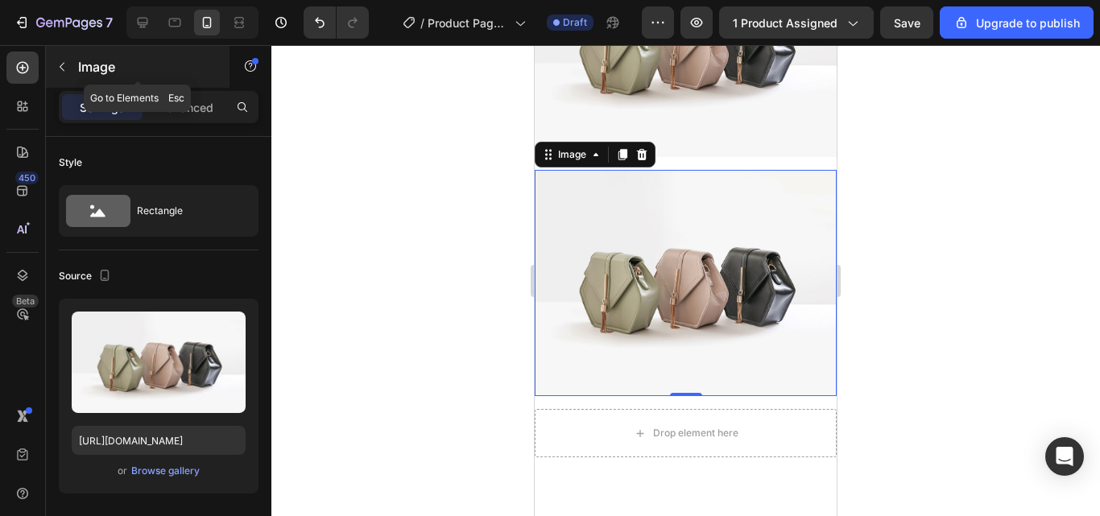
click at [61, 66] on icon "button" at bounding box center [62, 67] width 5 height 9
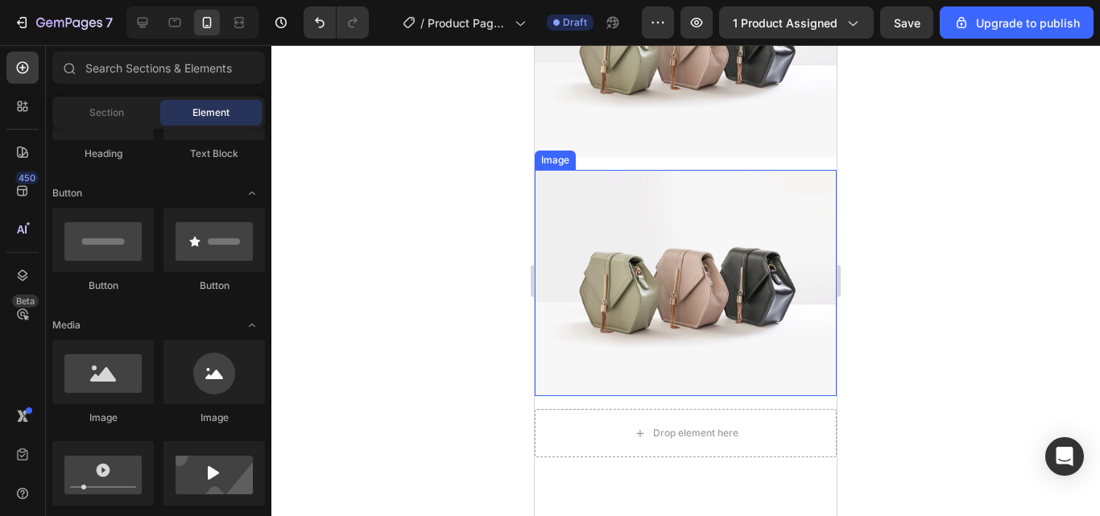
scroll to position [2285, 0]
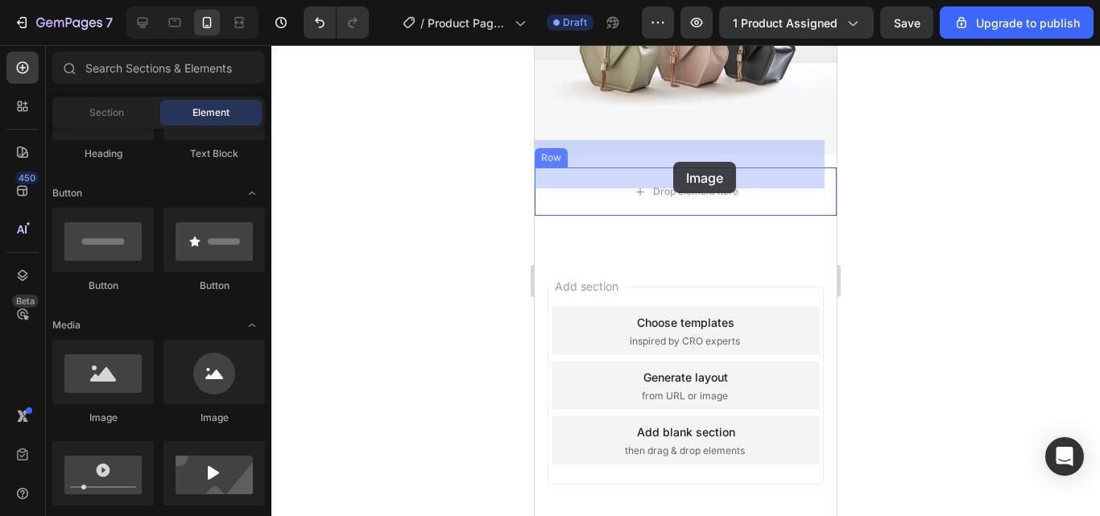
drag, startPoint x: 639, startPoint y: 416, endPoint x: 673, endPoint y: 162, distance: 256.9
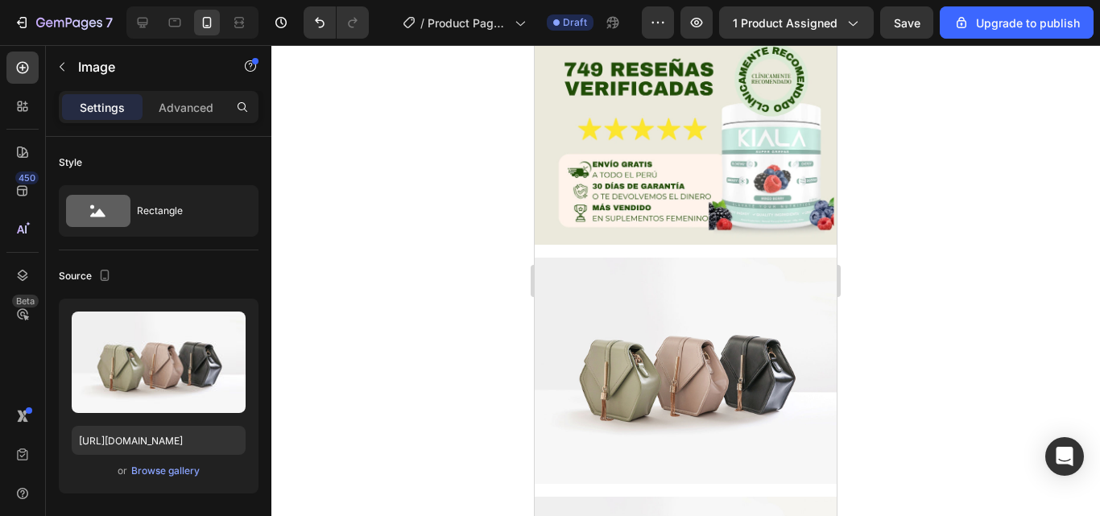
scroll to position [594, 0]
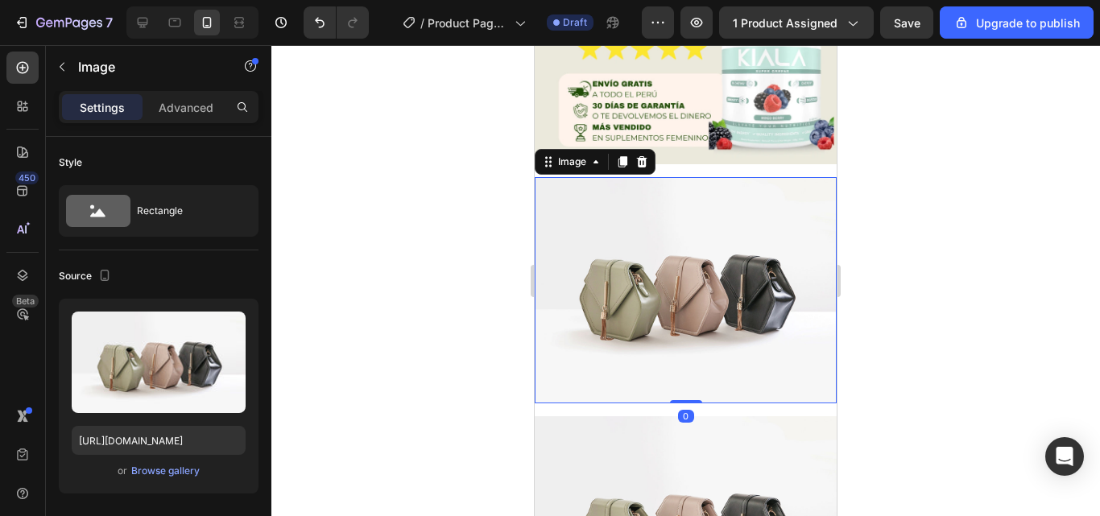
click at [578, 200] on img at bounding box center [686, 290] width 302 height 226
click at [679, 262] on img at bounding box center [686, 290] width 302 height 226
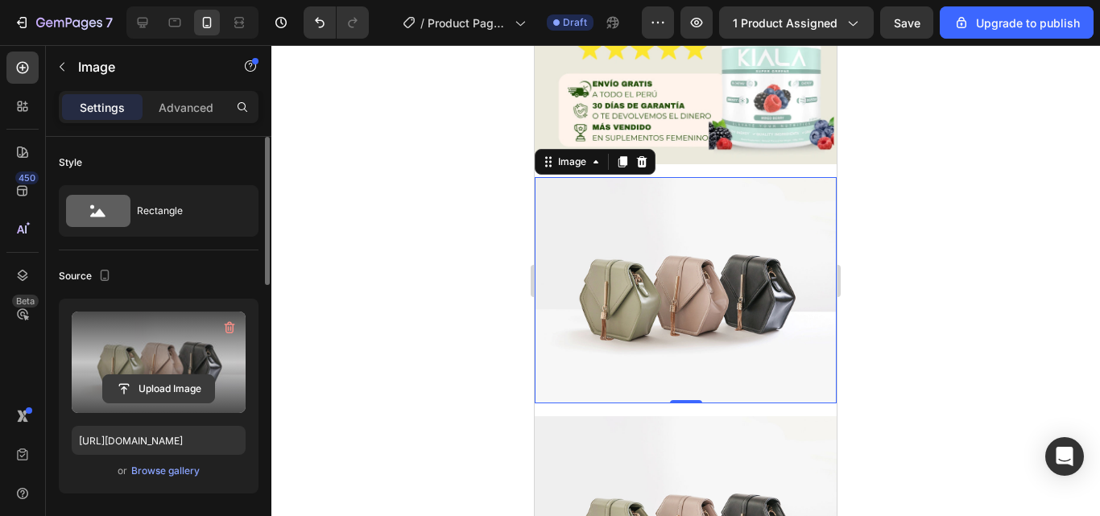
click at [159, 383] on input "file" at bounding box center [158, 388] width 111 height 27
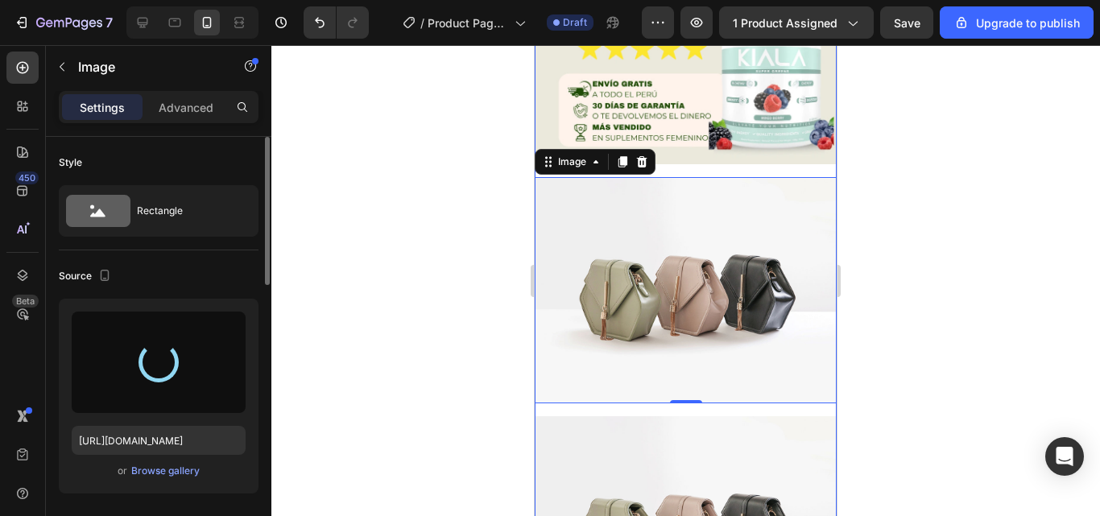
type input "[URL][DOMAIN_NAME]"
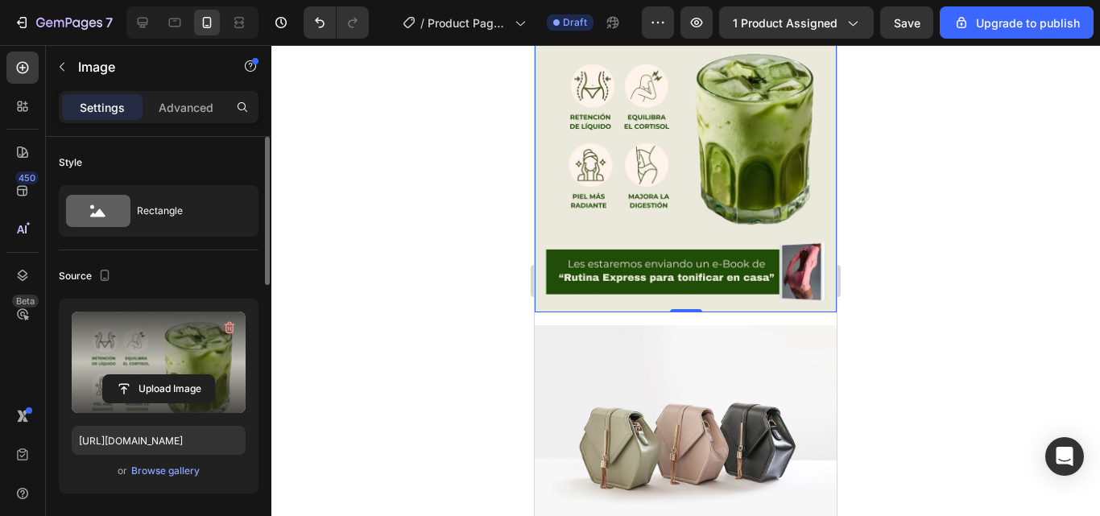
scroll to position [916, 0]
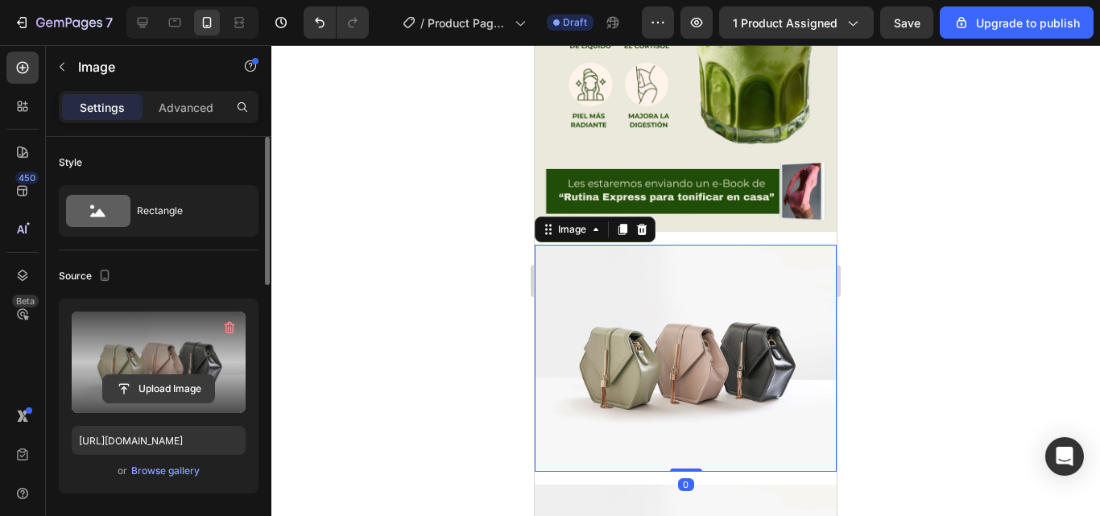
click at [155, 382] on input "file" at bounding box center [158, 388] width 111 height 27
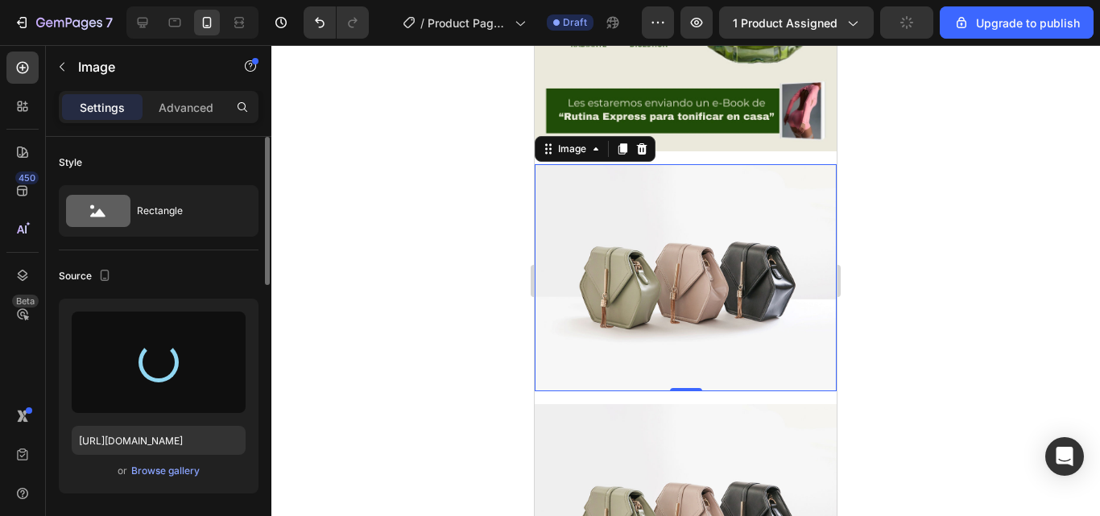
scroll to position [1077, 0]
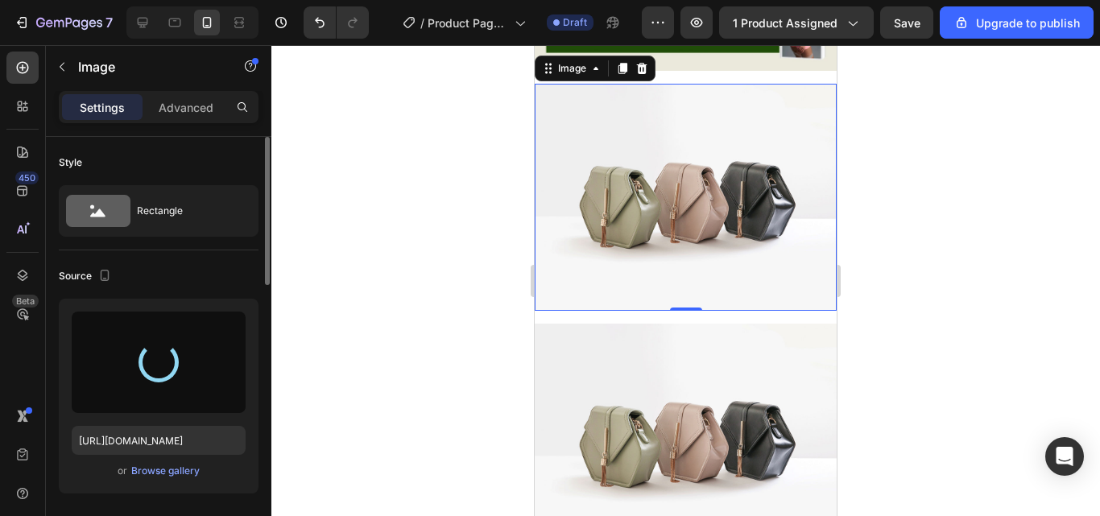
type input "[URL][DOMAIN_NAME]"
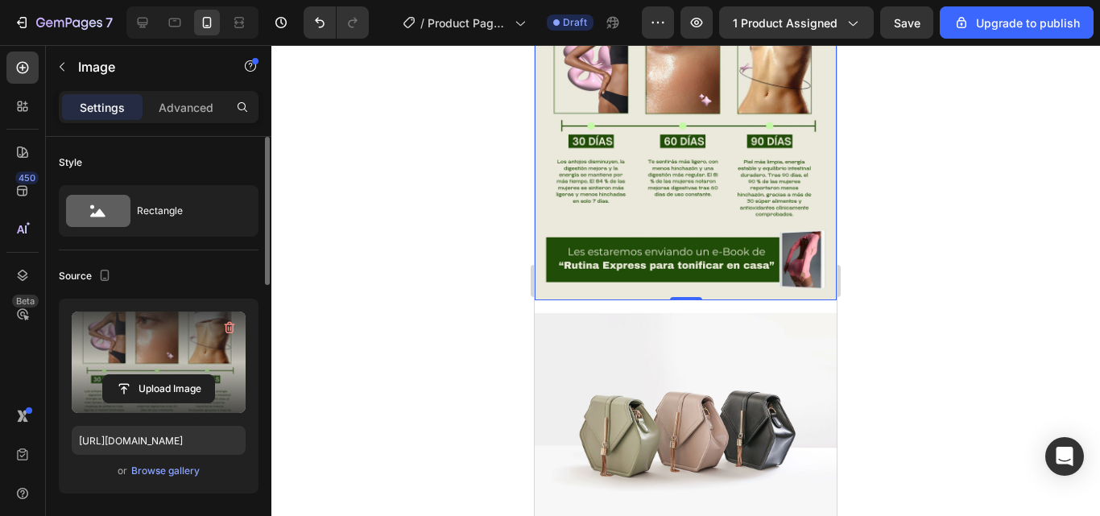
scroll to position [1319, 0]
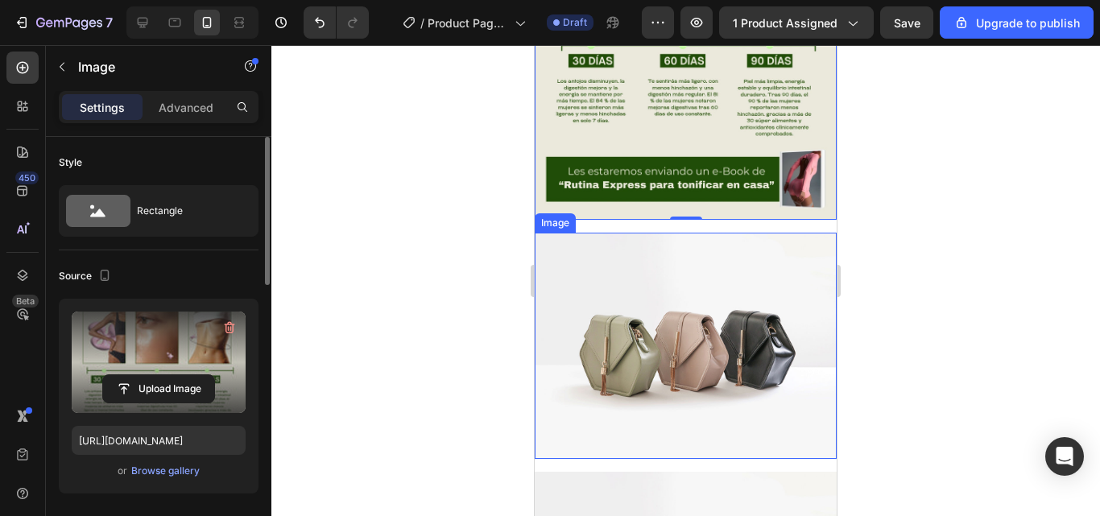
click at [677, 313] on img at bounding box center [686, 346] width 302 height 226
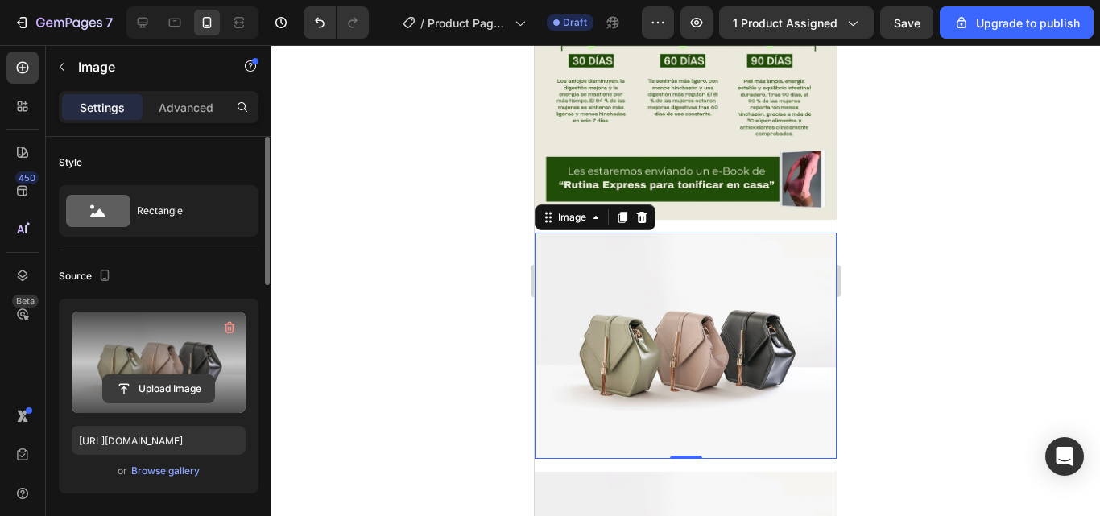
click at [154, 388] on input "file" at bounding box center [158, 388] width 111 height 27
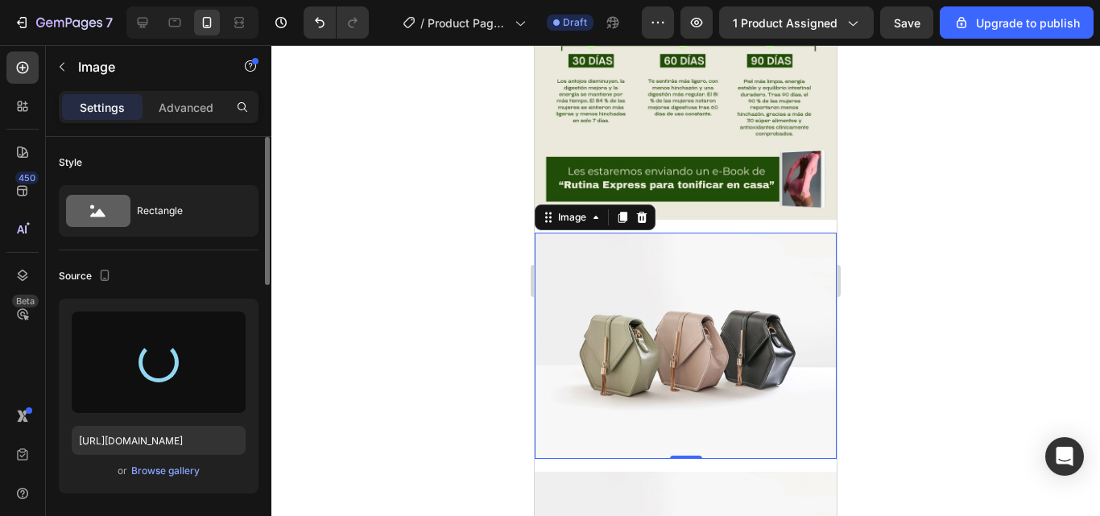
type input "[URL][DOMAIN_NAME]"
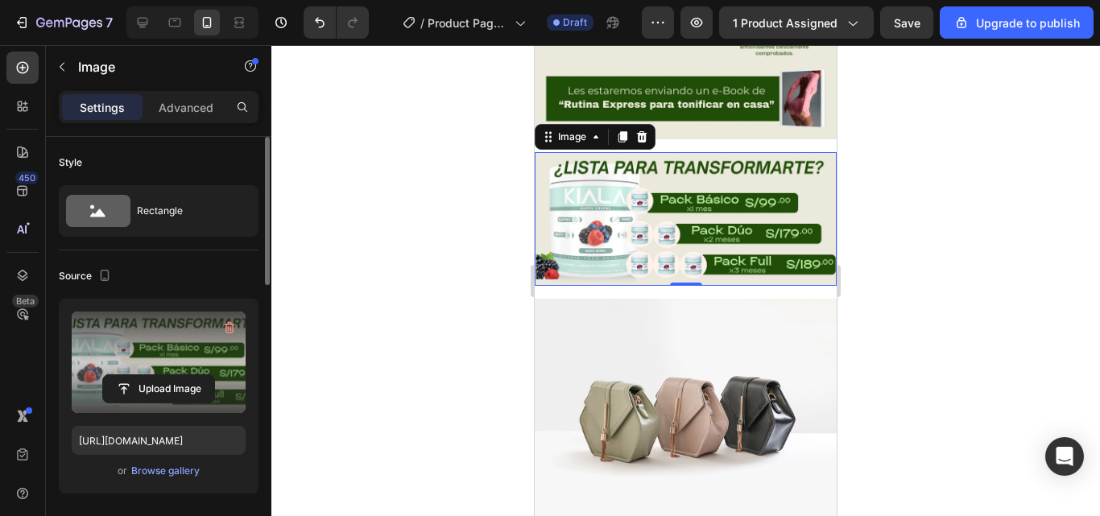
scroll to position [1480, 0]
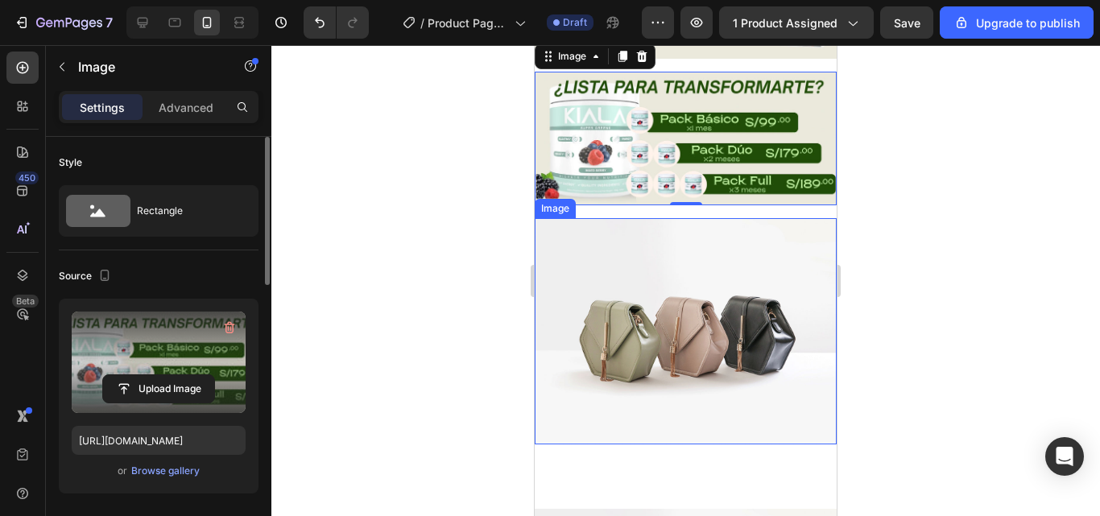
click at [666, 288] on img at bounding box center [686, 331] width 302 height 226
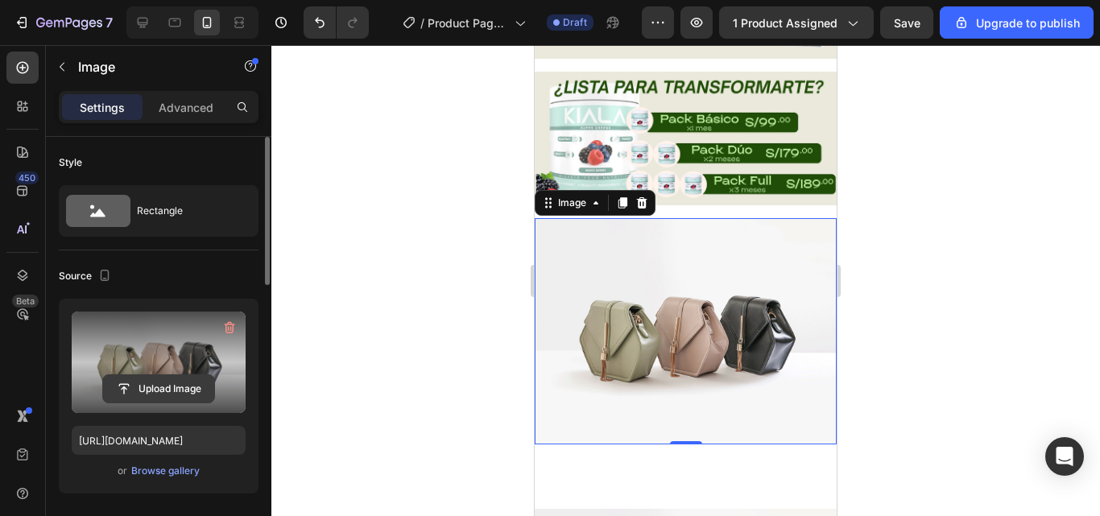
click at [152, 386] on input "file" at bounding box center [158, 388] width 111 height 27
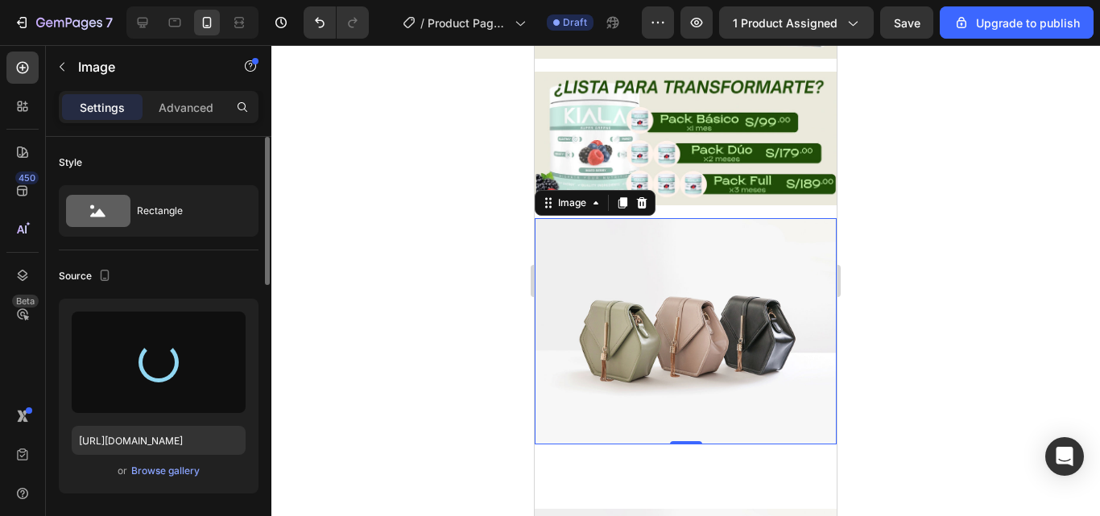
type input "[URL][DOMAIN_NAME]"
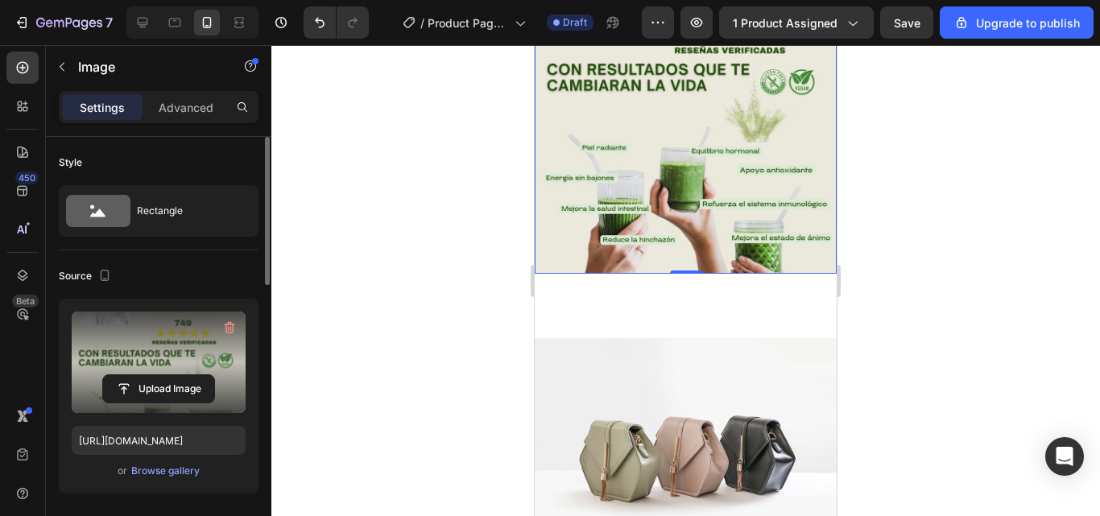
scroll to position [1883, 0]
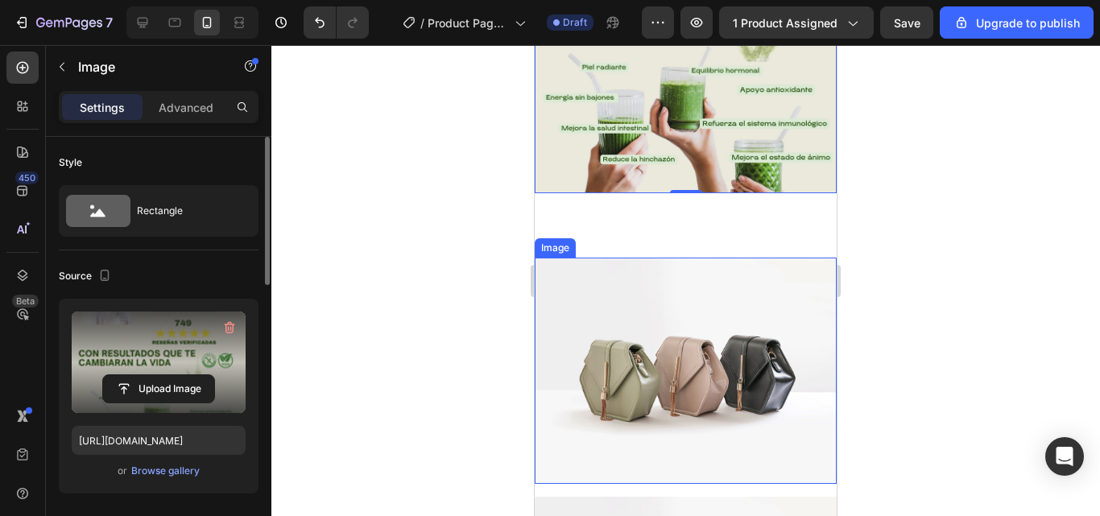
click at [683, 296] on img at bounding box center [686, 371] width 302 height 226
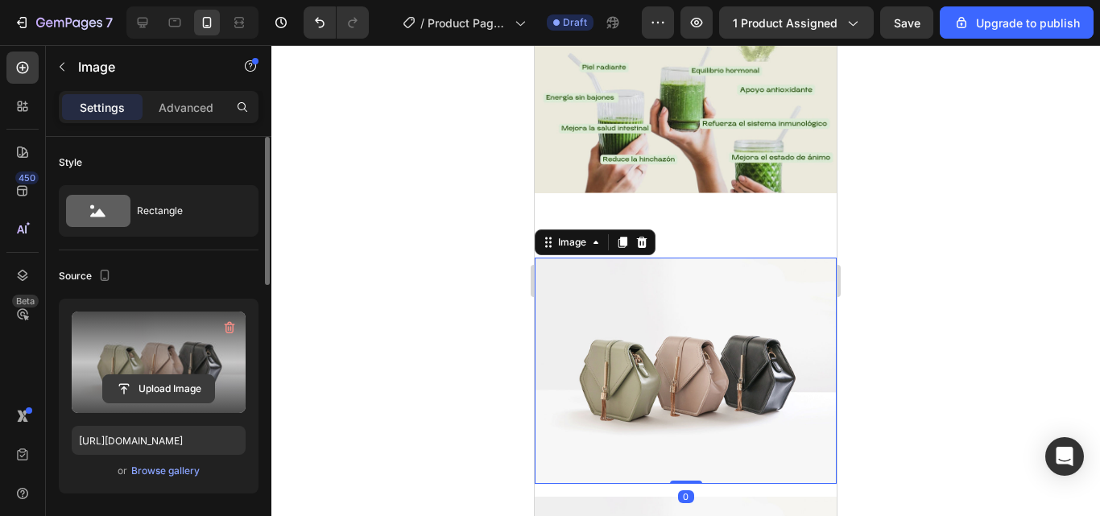
click at [155, 382] on input "file" at bounding box center [158, 388] width 111 height 27
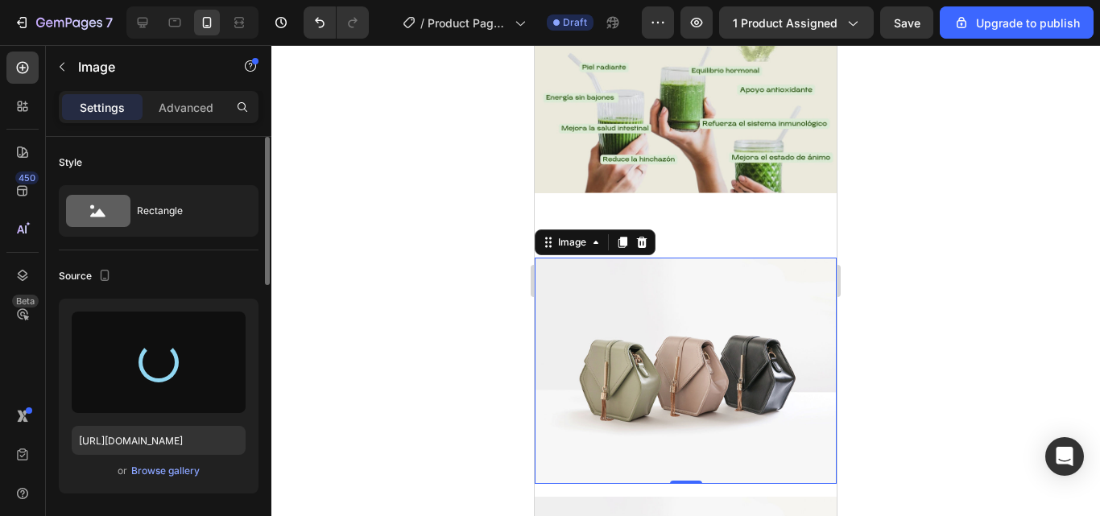
type input "[URL][DOMAIN_NAME]"
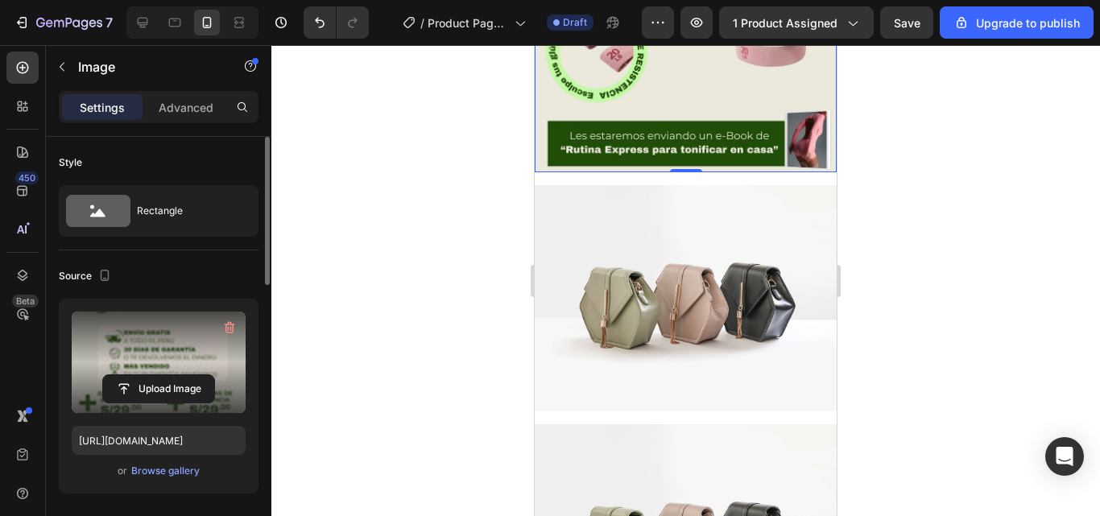
scroll to position [2607, 0]
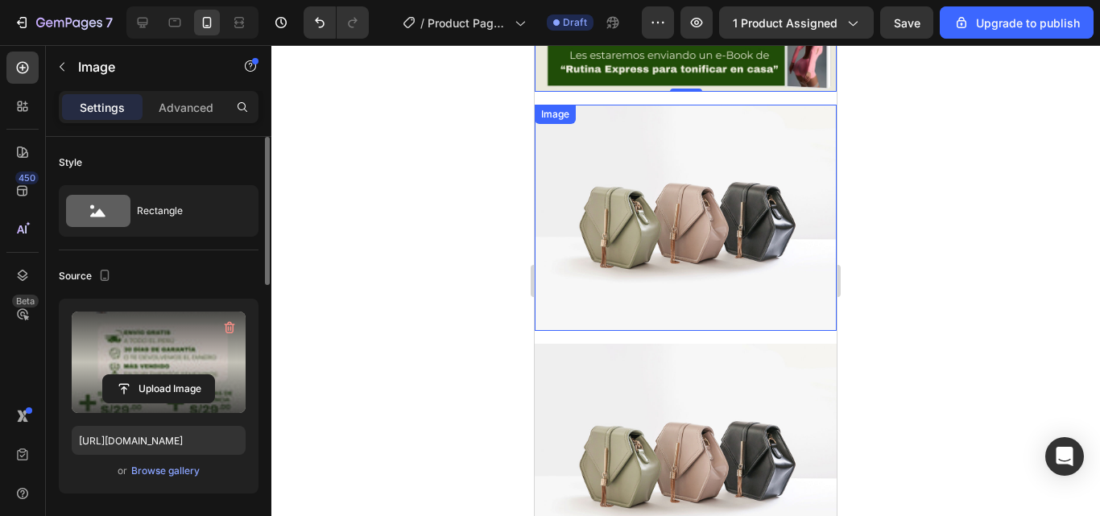
click at [661, 205] on img at bounding box center [686, 218] width 302 height 226
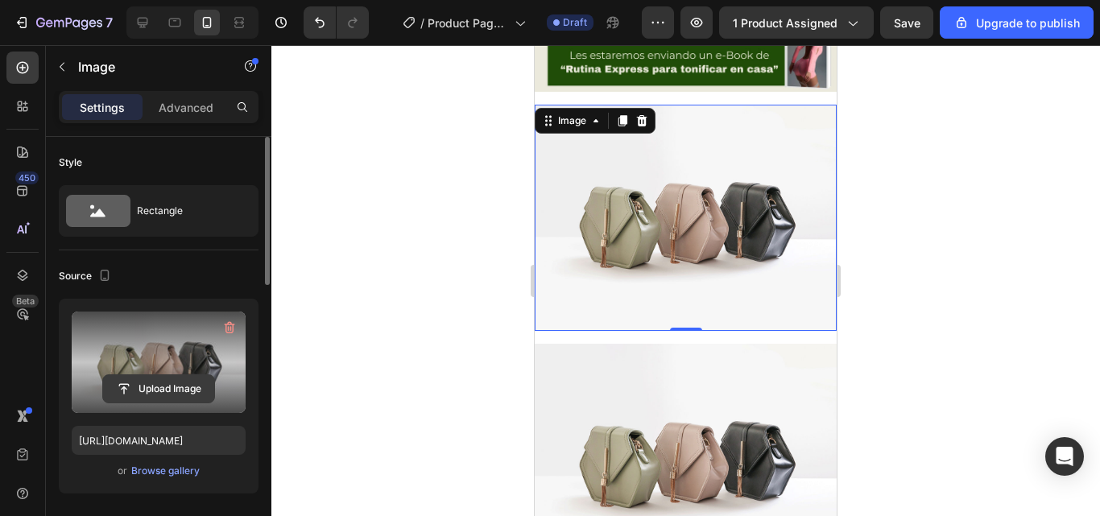
click at [160, 376] on input "file" at bounding box center [158, 388] width 111 height 27
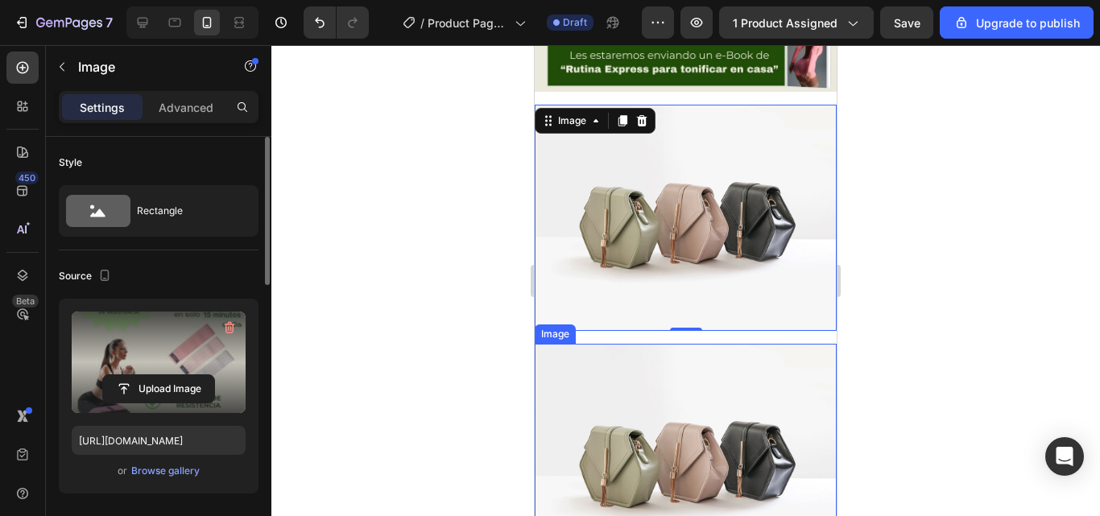
type input "[URL][DOMAIN_NAME]"
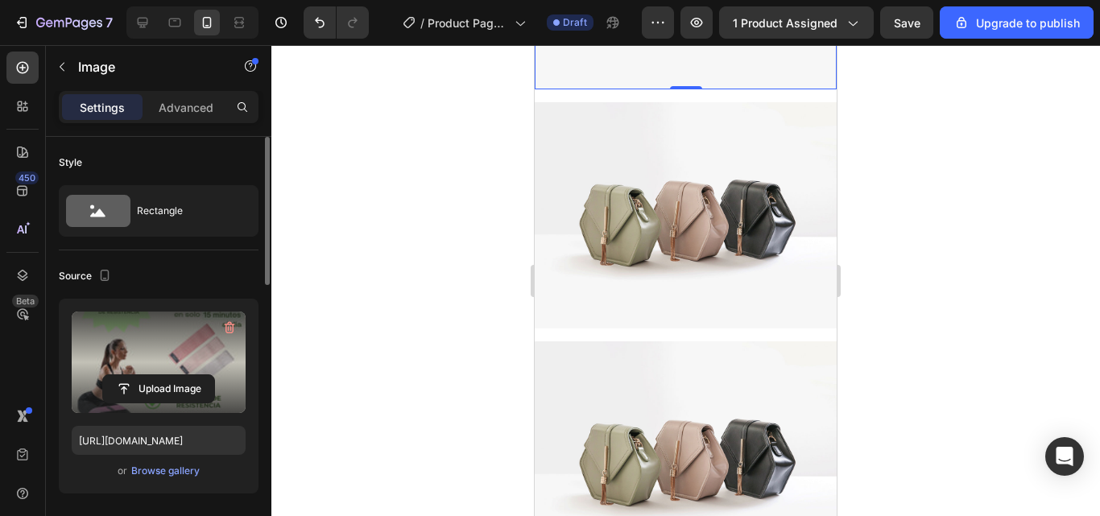
scroll to position [2930, 0]
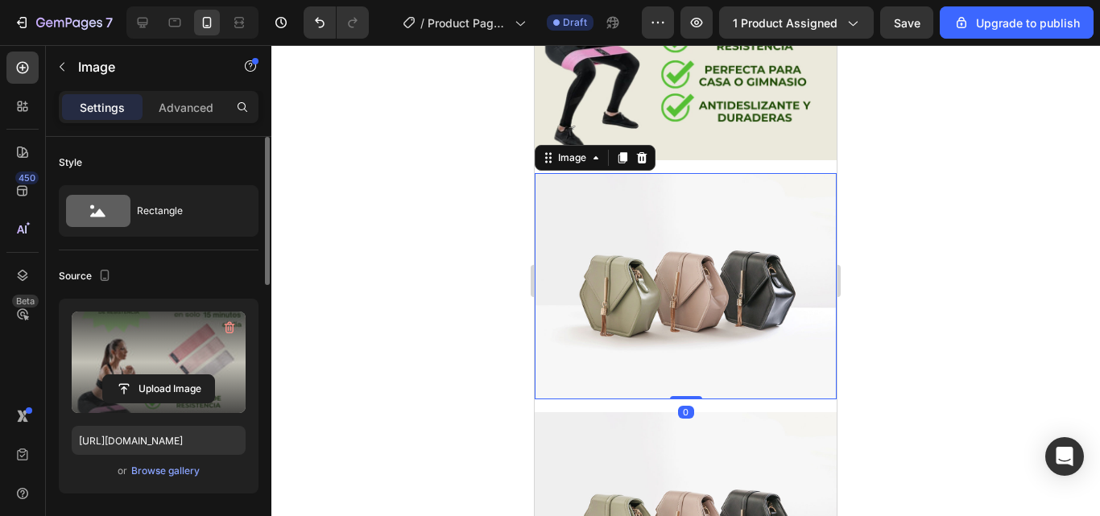
click at [705, 225] on img at bounding box center [686, 286] width 302 height 226
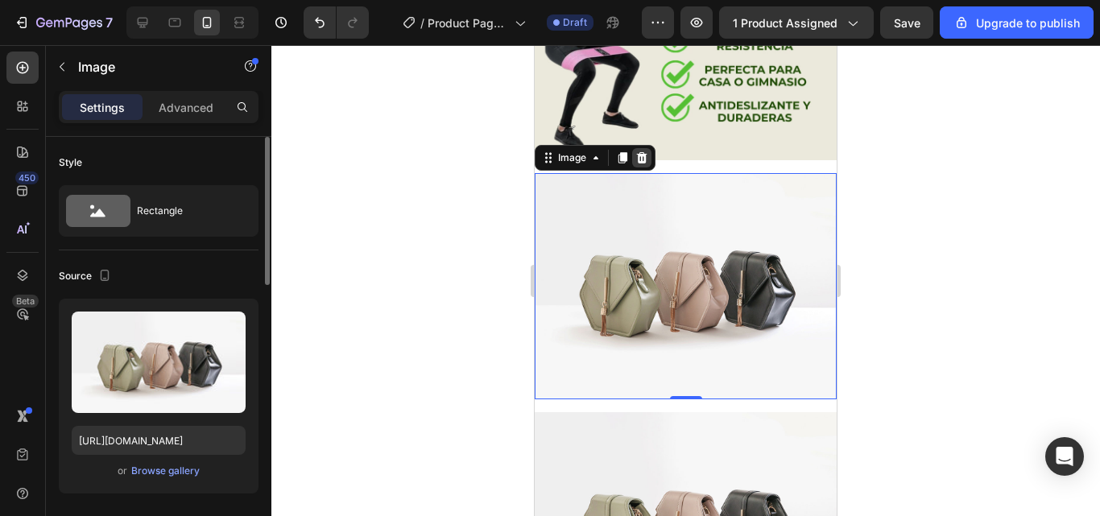
click at [640, 152] on icon at bounding box center [642, 157] width 10 height 11
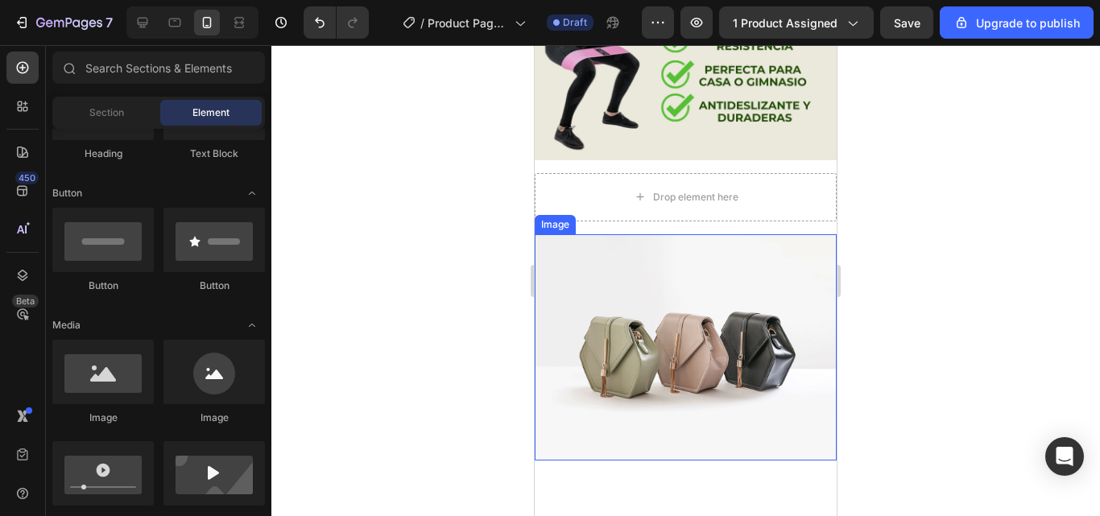
click at [697, 259] on img at bounding box center [686, 347] width 302 height 226
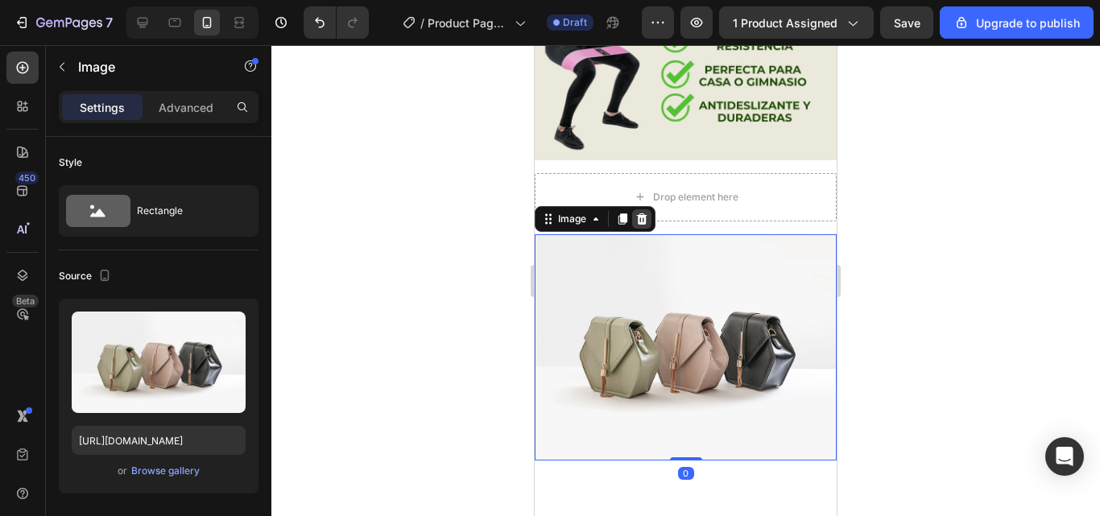
click at [644, 213] on icon at bounding box center [642, 218] width 10 height 11
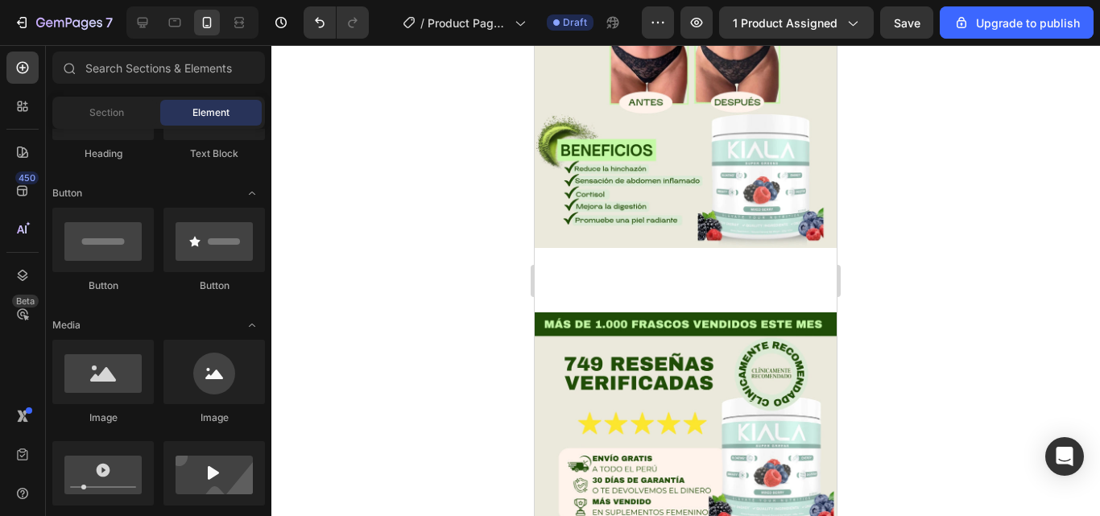
scroll to position [0, 0]
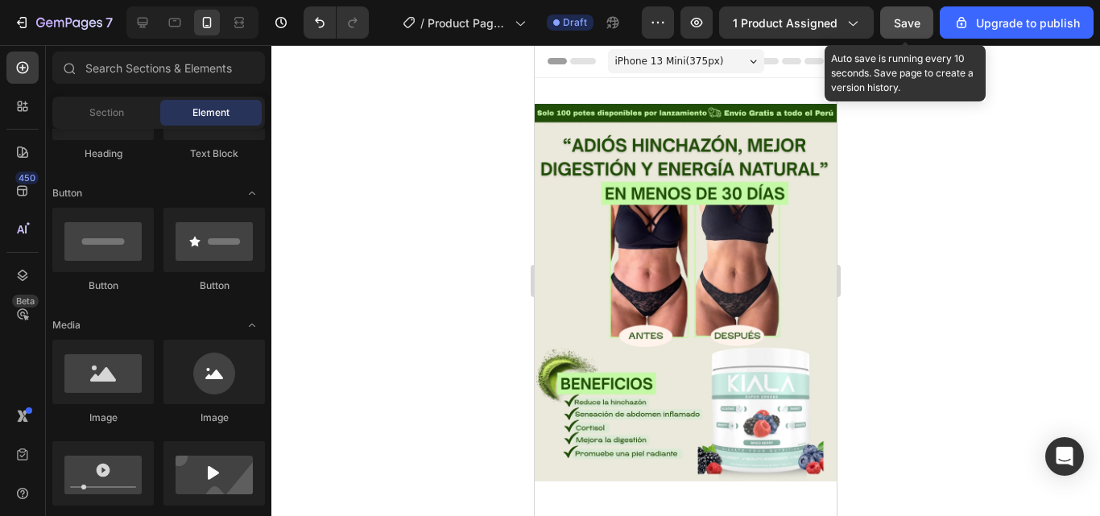
click at [910, 23] on span "Save" at bounding box center [907, 23] width 27 height 14
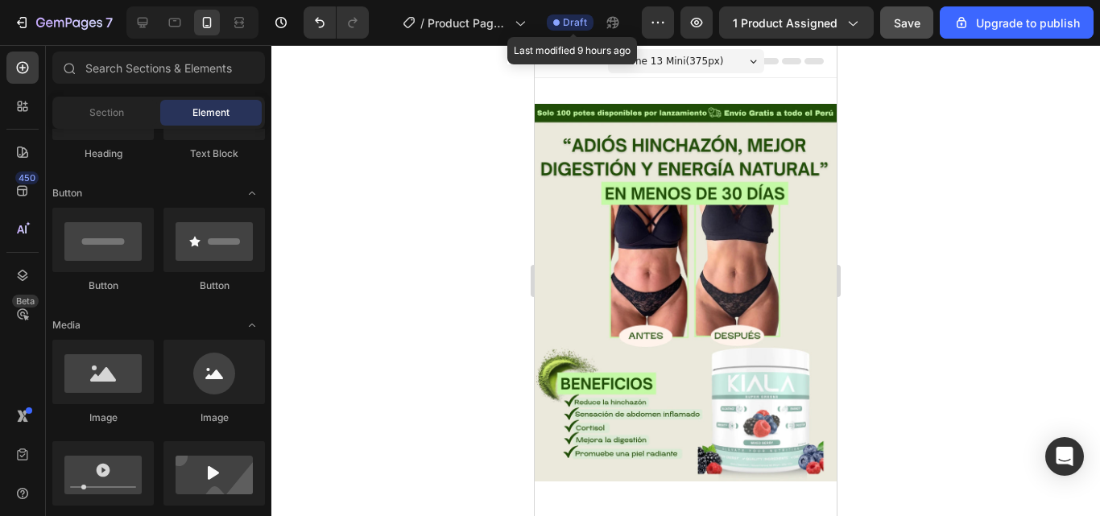
click at [578, 25] on span "Draft" at bounding box center [575, 22] width 24 height 14
click at [574, 19] on span "Draft" at bounding box center [575, 22] width 24 height 14
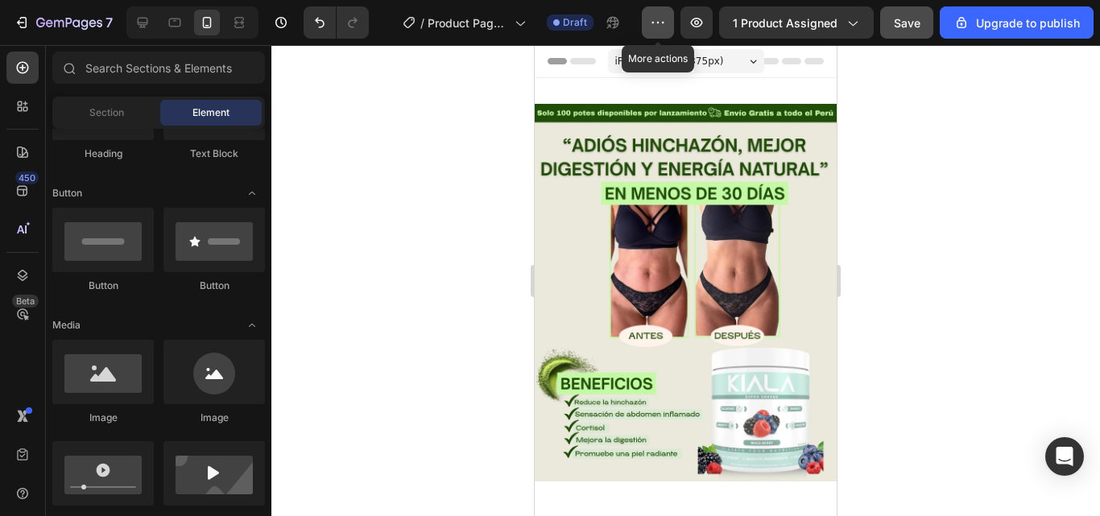
click at [656, 19] on icon "button" at bounding box center [658, 22] width 16 height 16
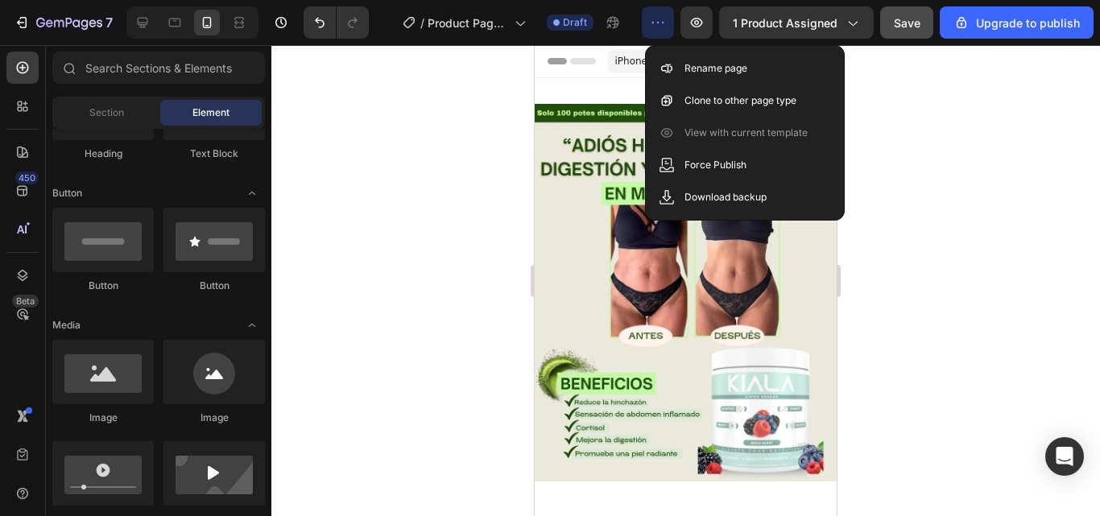
click at [656, 19] on icon "button" at bounding box center [658, 22] width 16 height 16
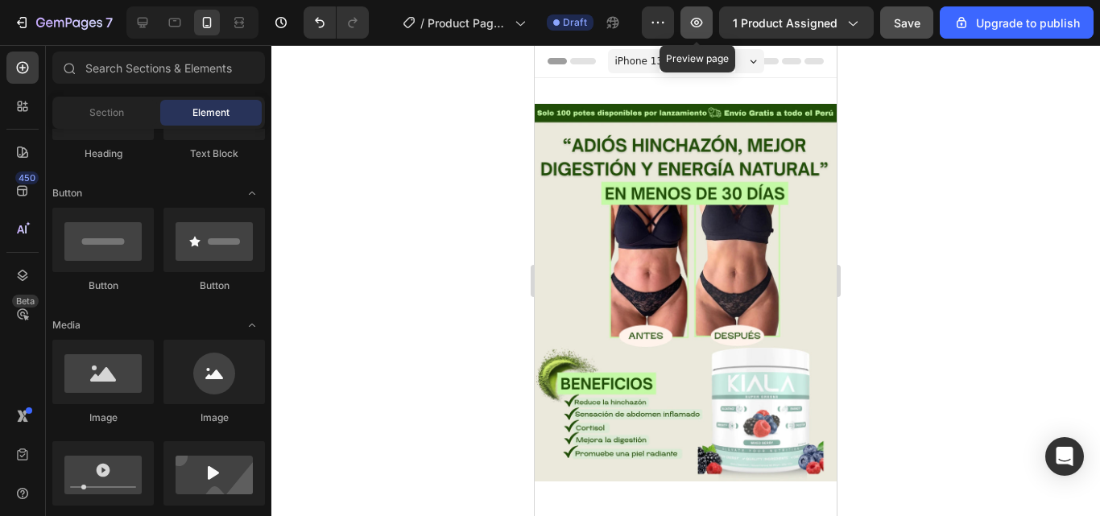
click at [702, 20] on icon "button" at bounding box center [697, 22] width 16 height 16
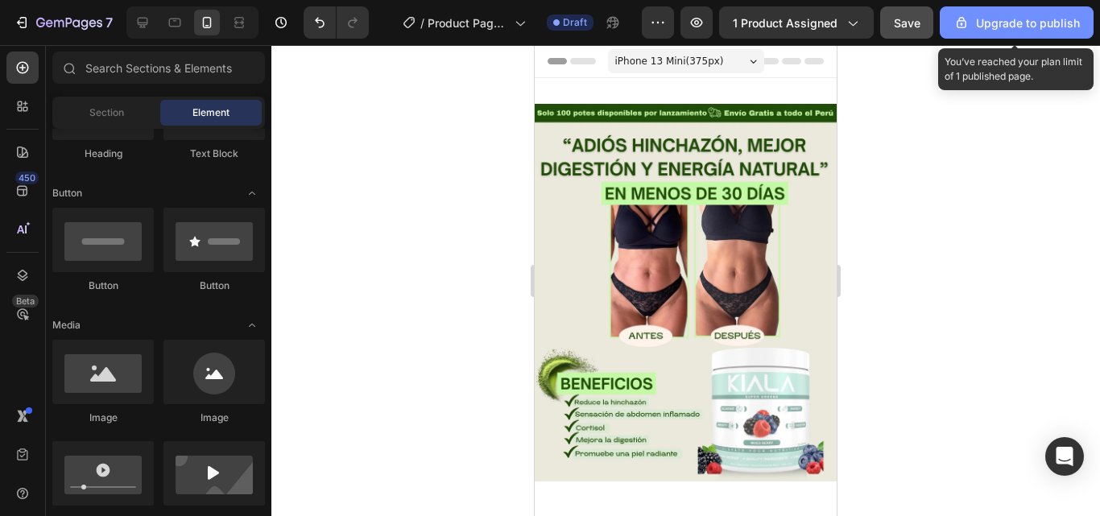
click at [1033, 23] on div "Upgrade to publish" at bounding box center [1017, 22] width 126 height 17
